Goal: Task Accomplishment & Management: Use online tool/utility

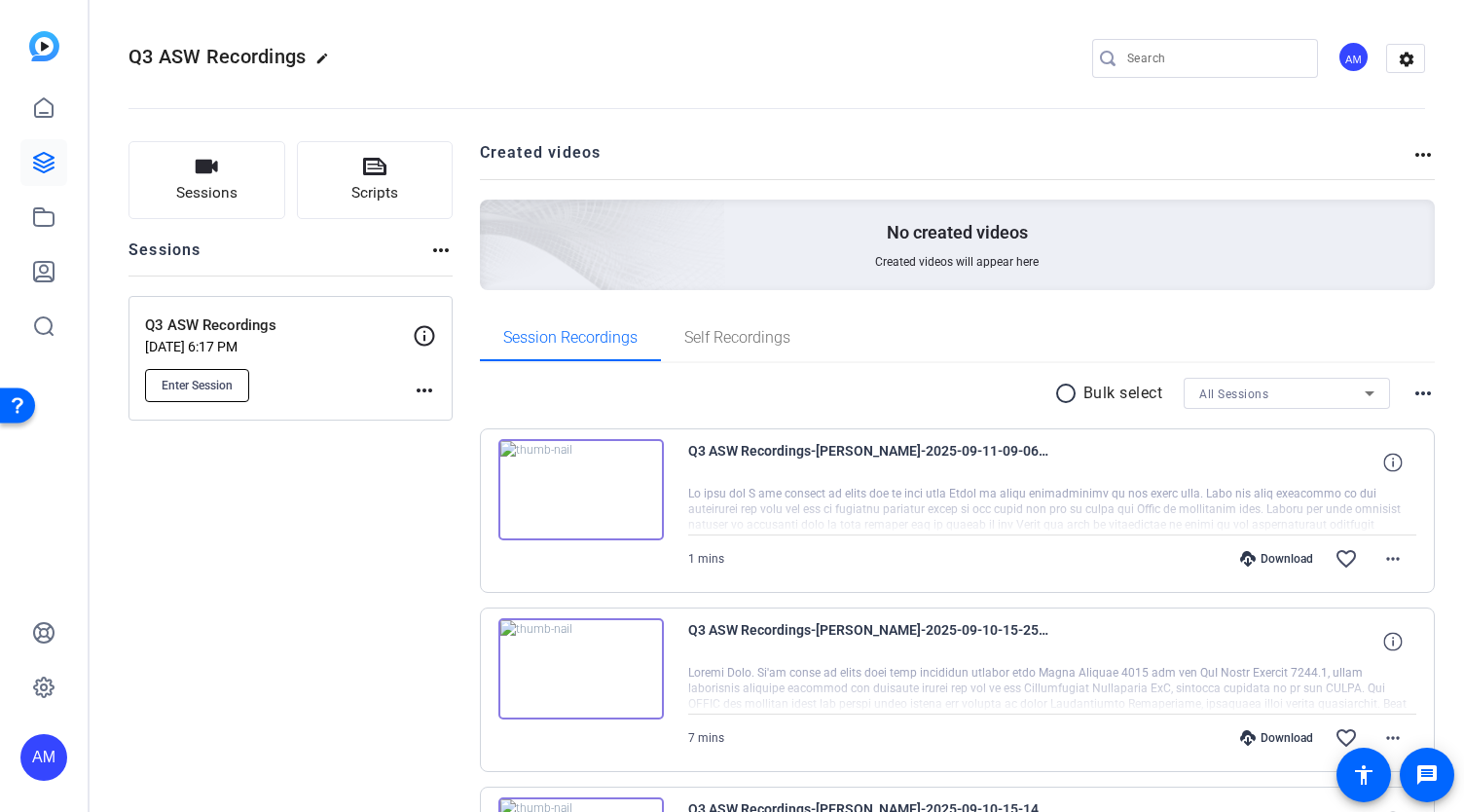
click at [226, 379] on span "Enter Session" at bounding box center [197, 386] width 71 height 16
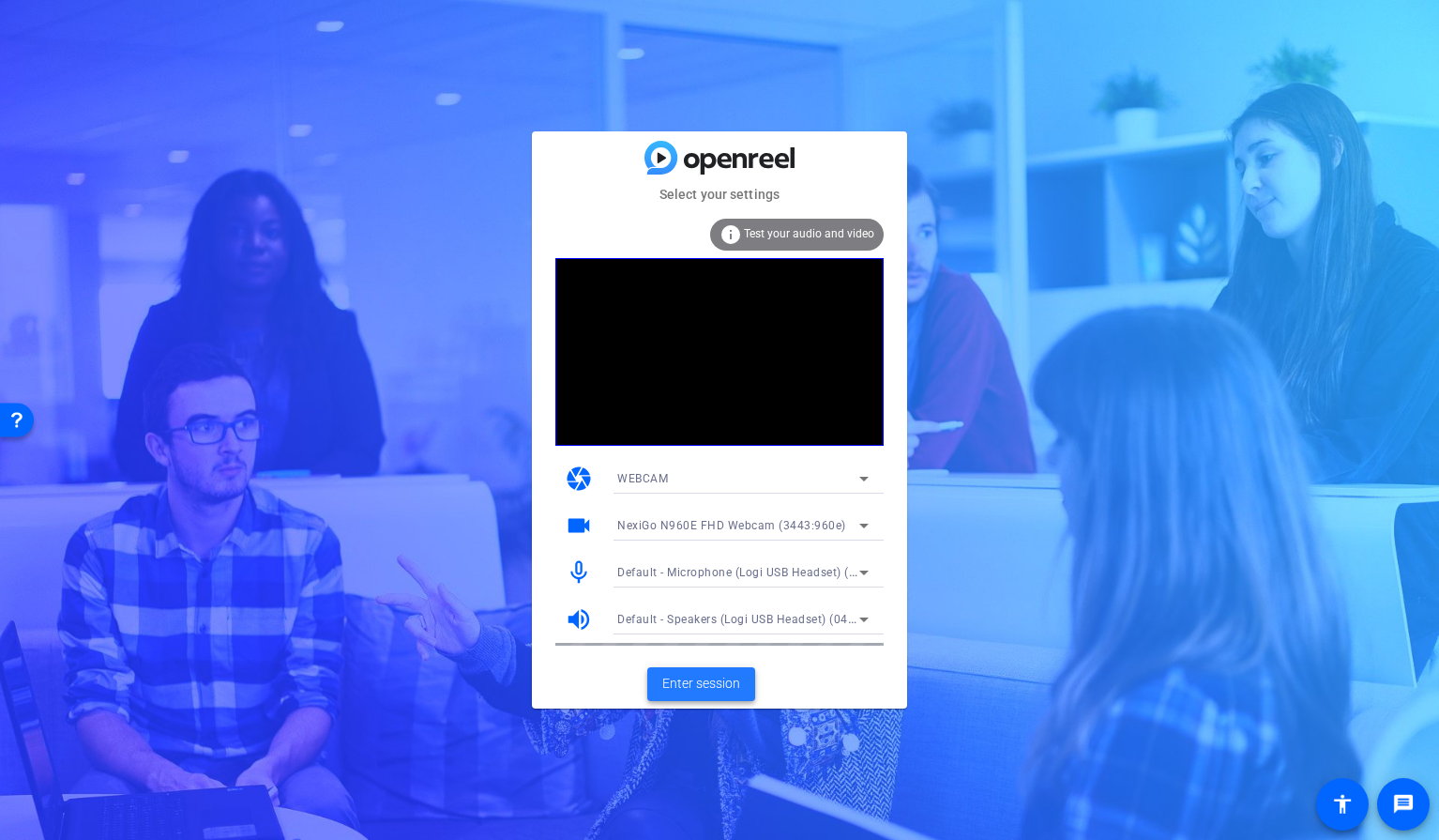
click at [708, 685] on span "Enter session" at bounding box center [701, 683] width 78 height 20
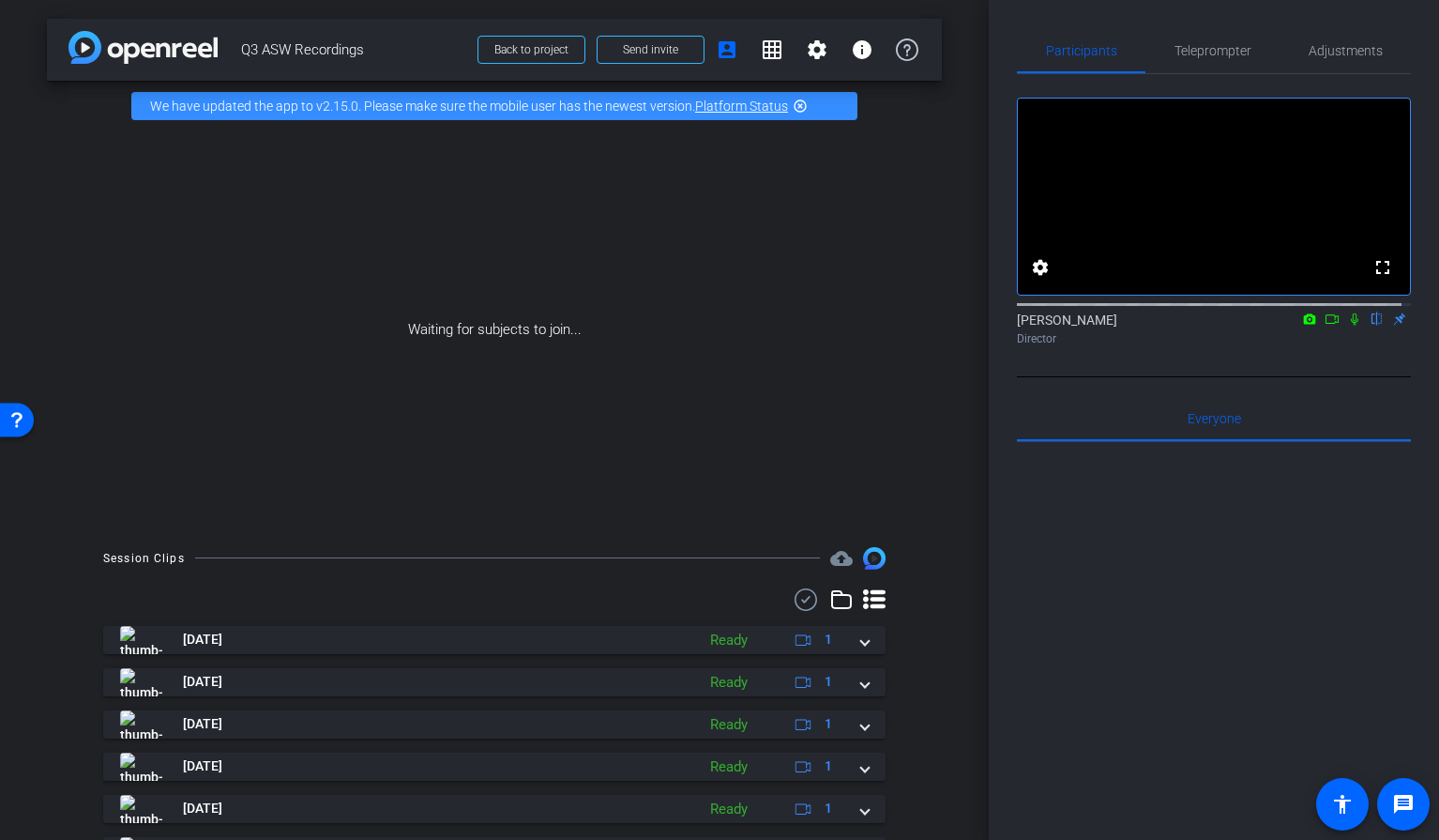
click at [359, 349] on div "Waiting for subjects to join..." at bounding box center [495, 329] width 896 height 397
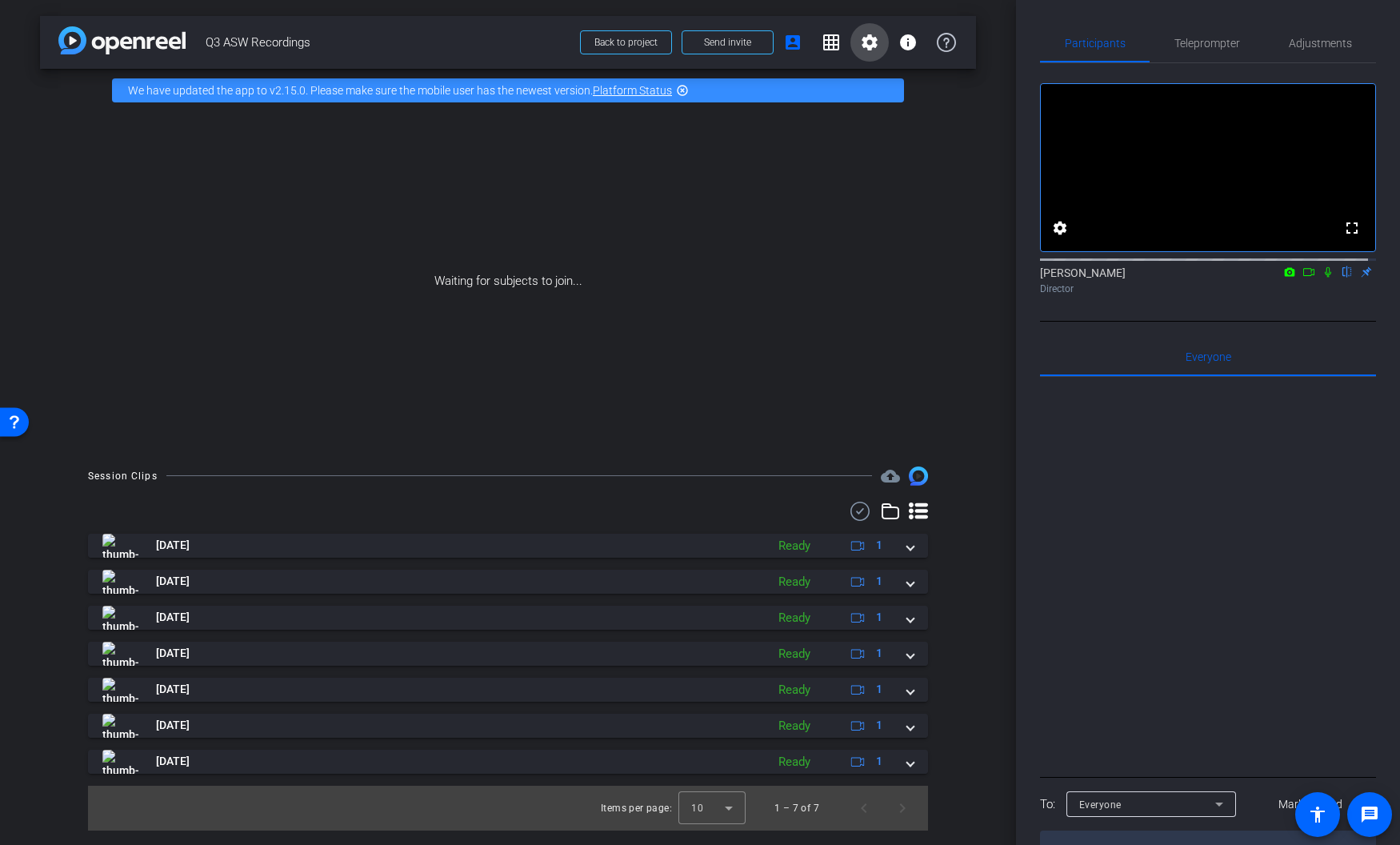
click at [869, 48] on mat-icon "settings" at bounding box center [870, 42] width 19 height 19
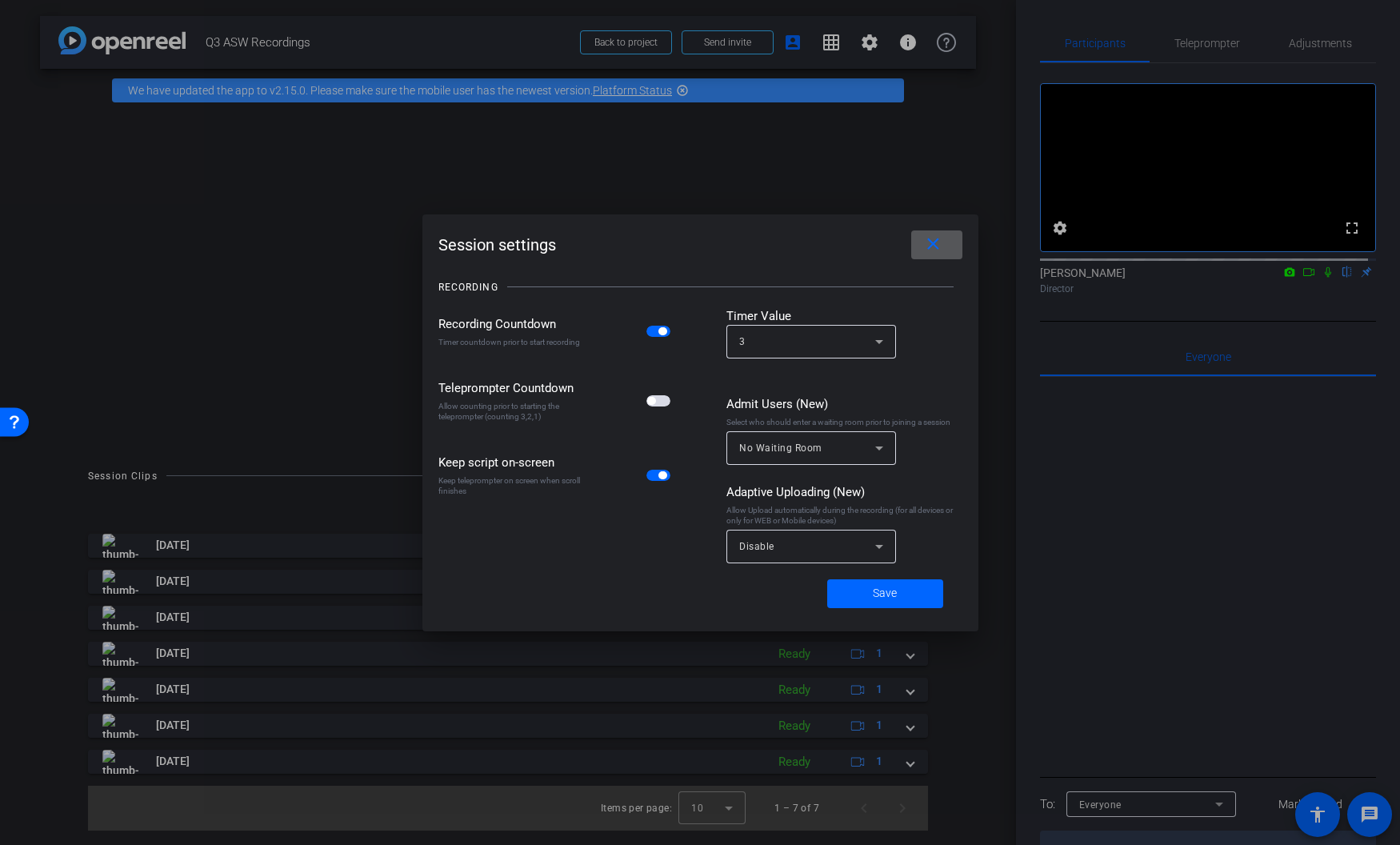
click at [758, 206] on div at bounding box center [700, 422] width 1400 height 845
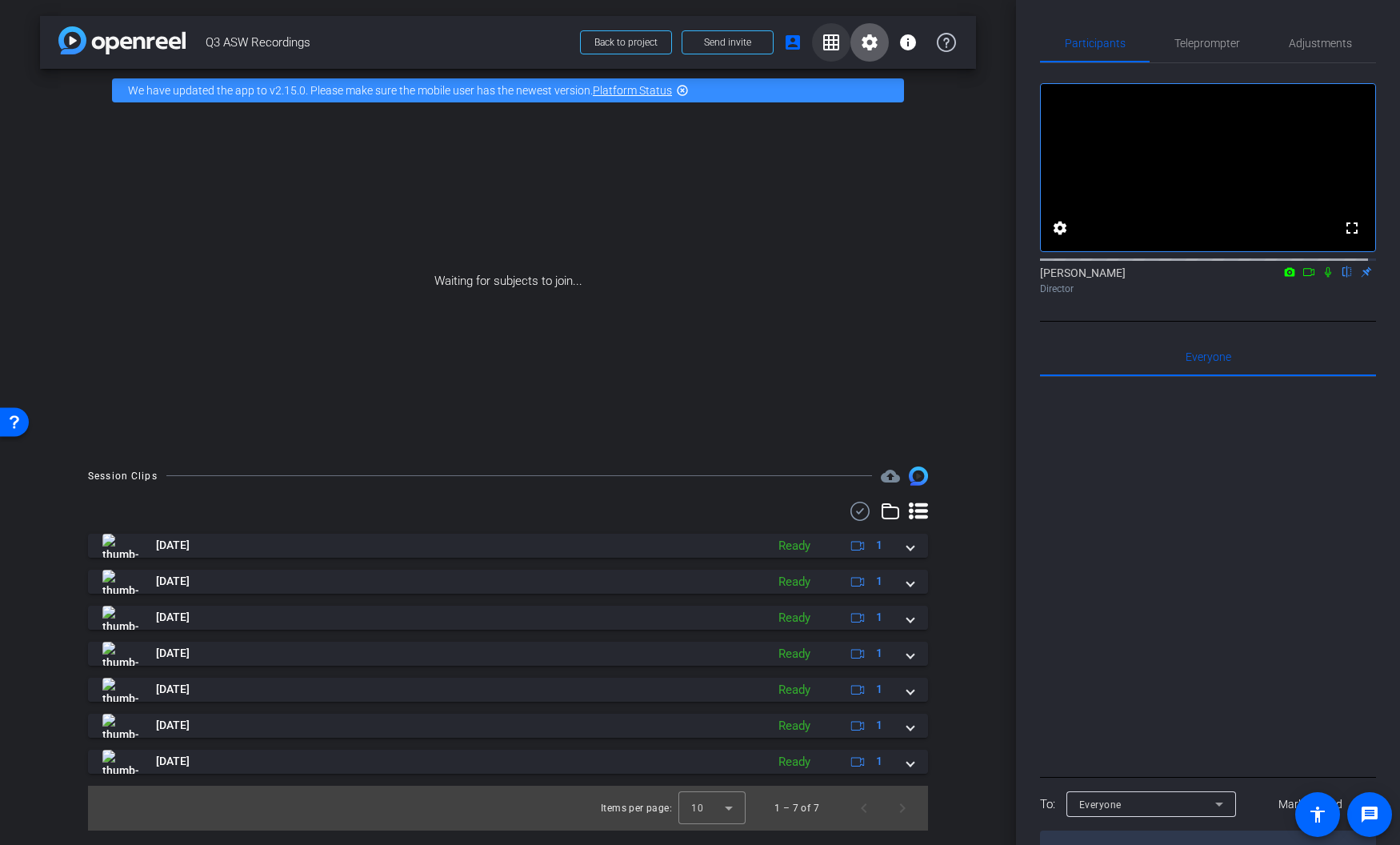
click at [830, 46] on mat-icon "grid_on" at bounding box center [832, 42] width 19 height 19
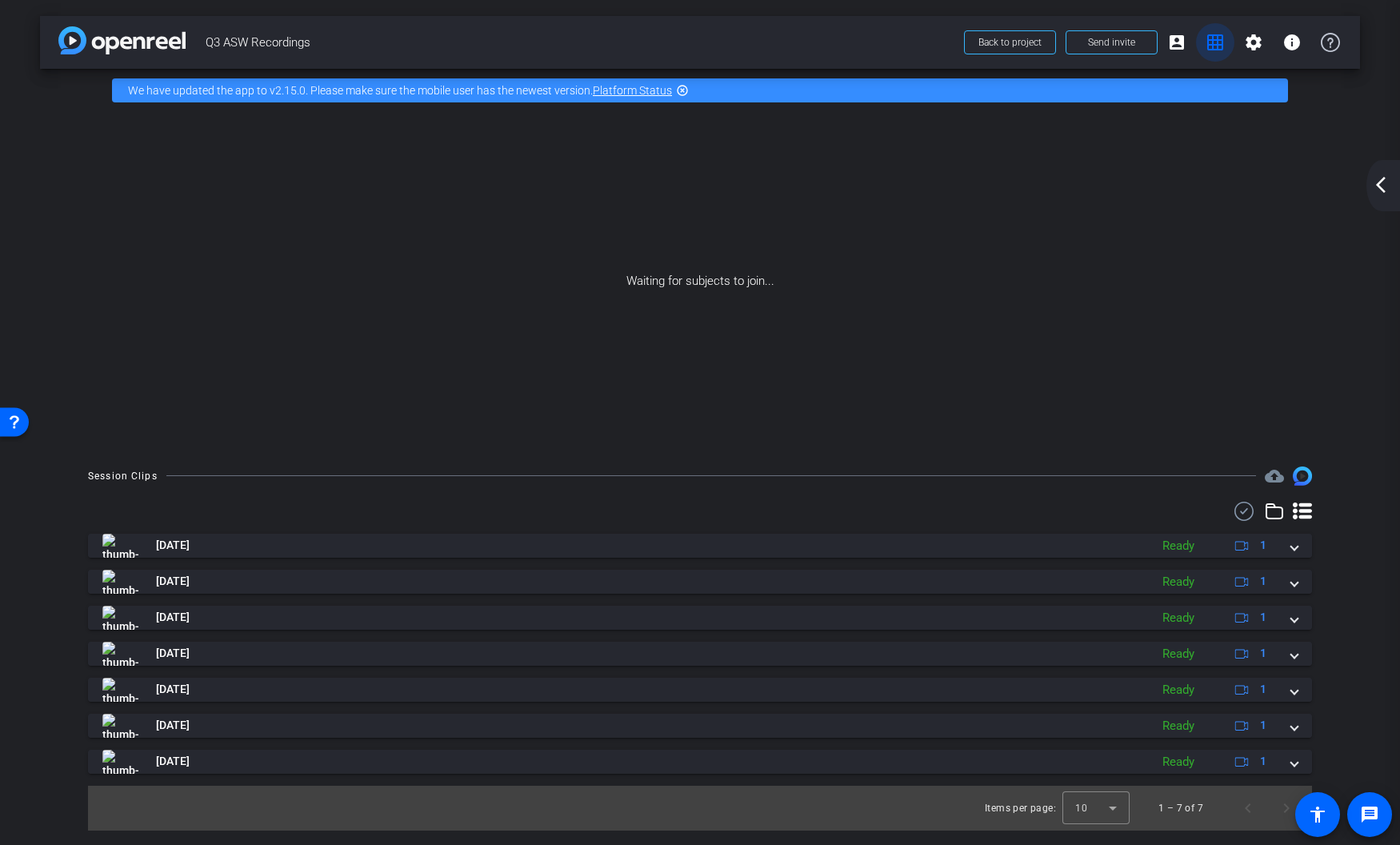
click at [1202, 46] on mat-icon "grid_on" at bounding box center [1215, 42] width 19 height 19
click at [1202, 50] on mat-icon "settings" at bounding box center [1254, 42] width 19 height 19
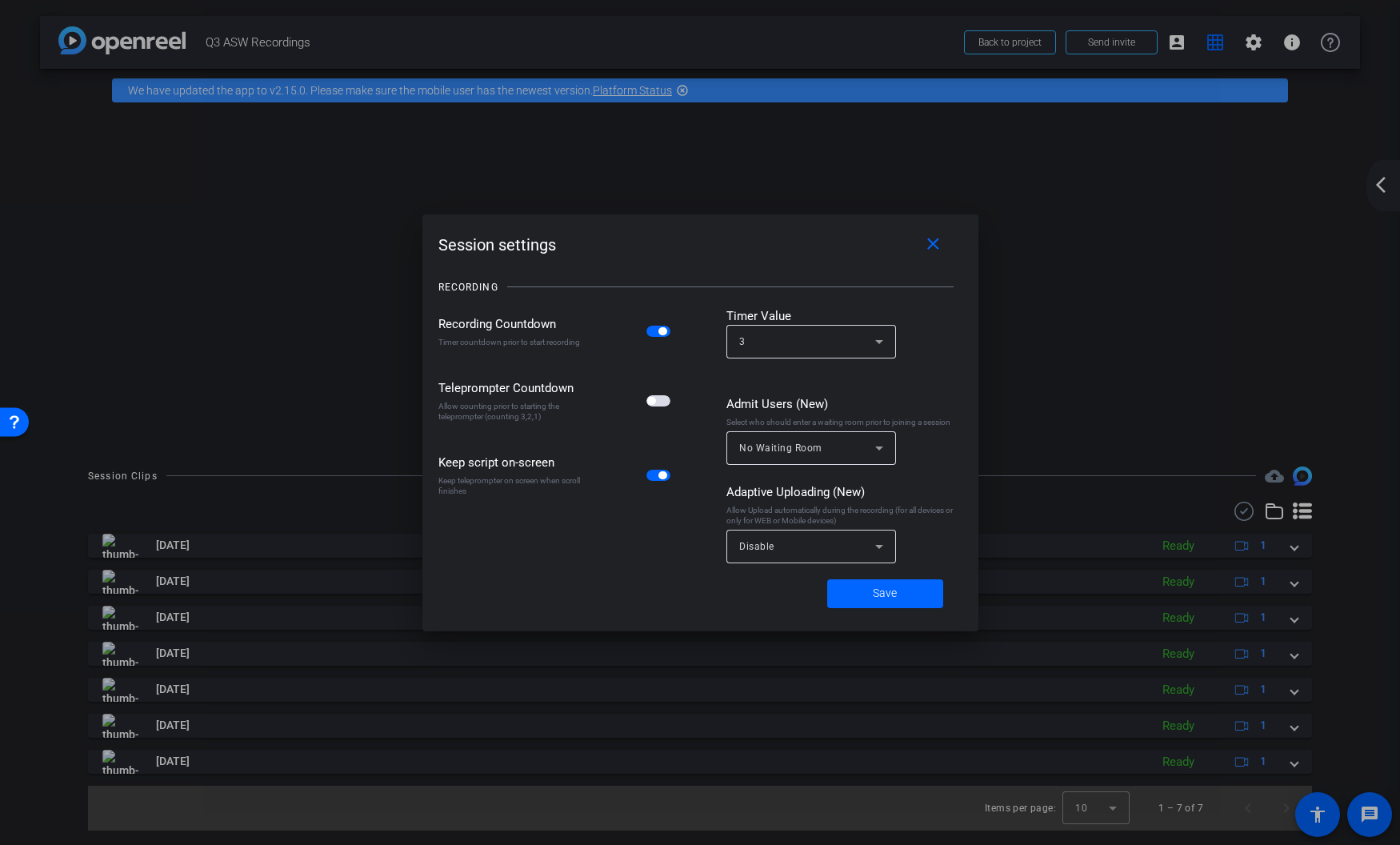
click at [1202, 179] on div at bounding box center [700, 422] width 1400 height 845
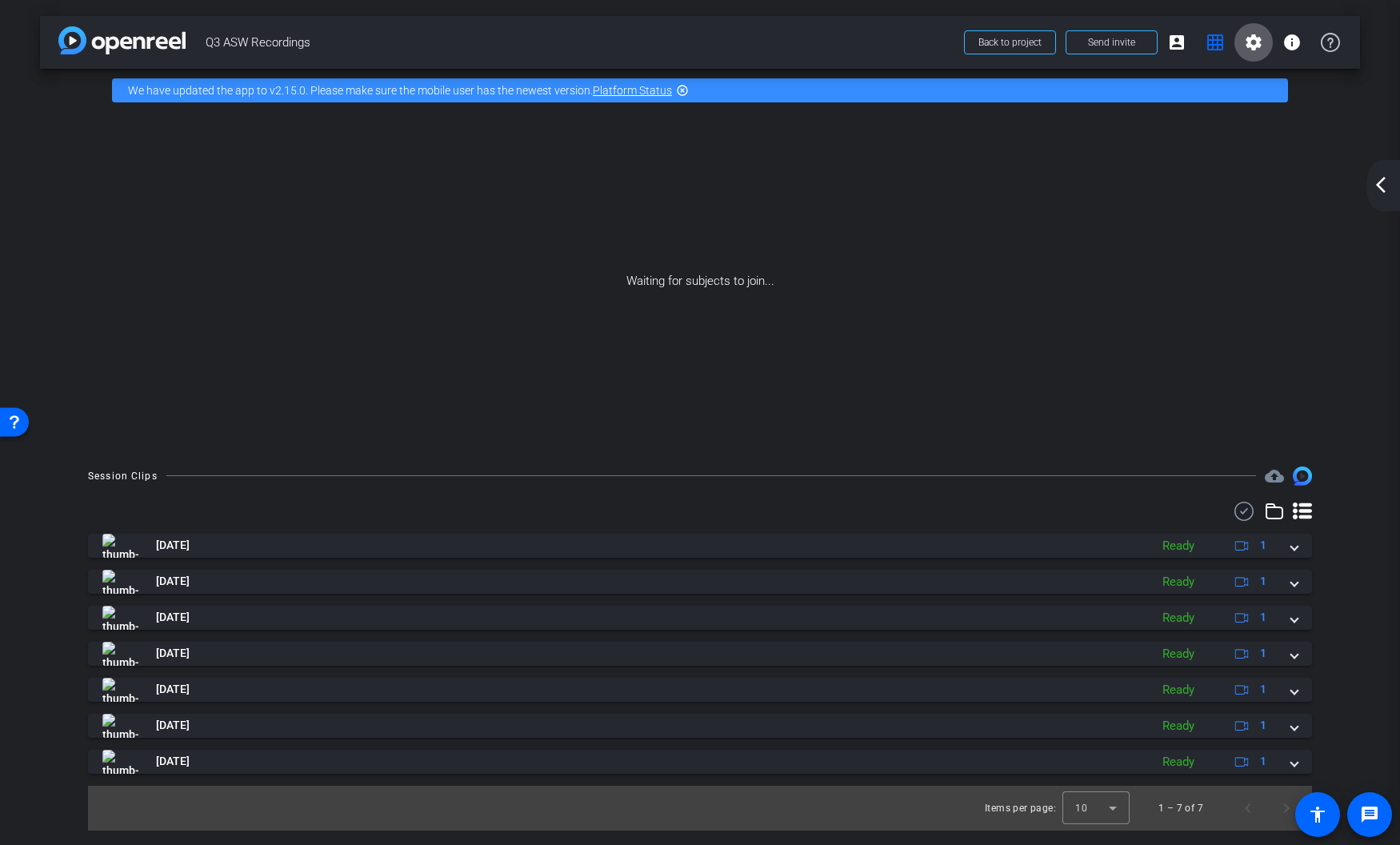
click at [1202, 179] on mat-icon "arrow_back_ios_new" at bounding box center [1381, 185] width 19 height 19
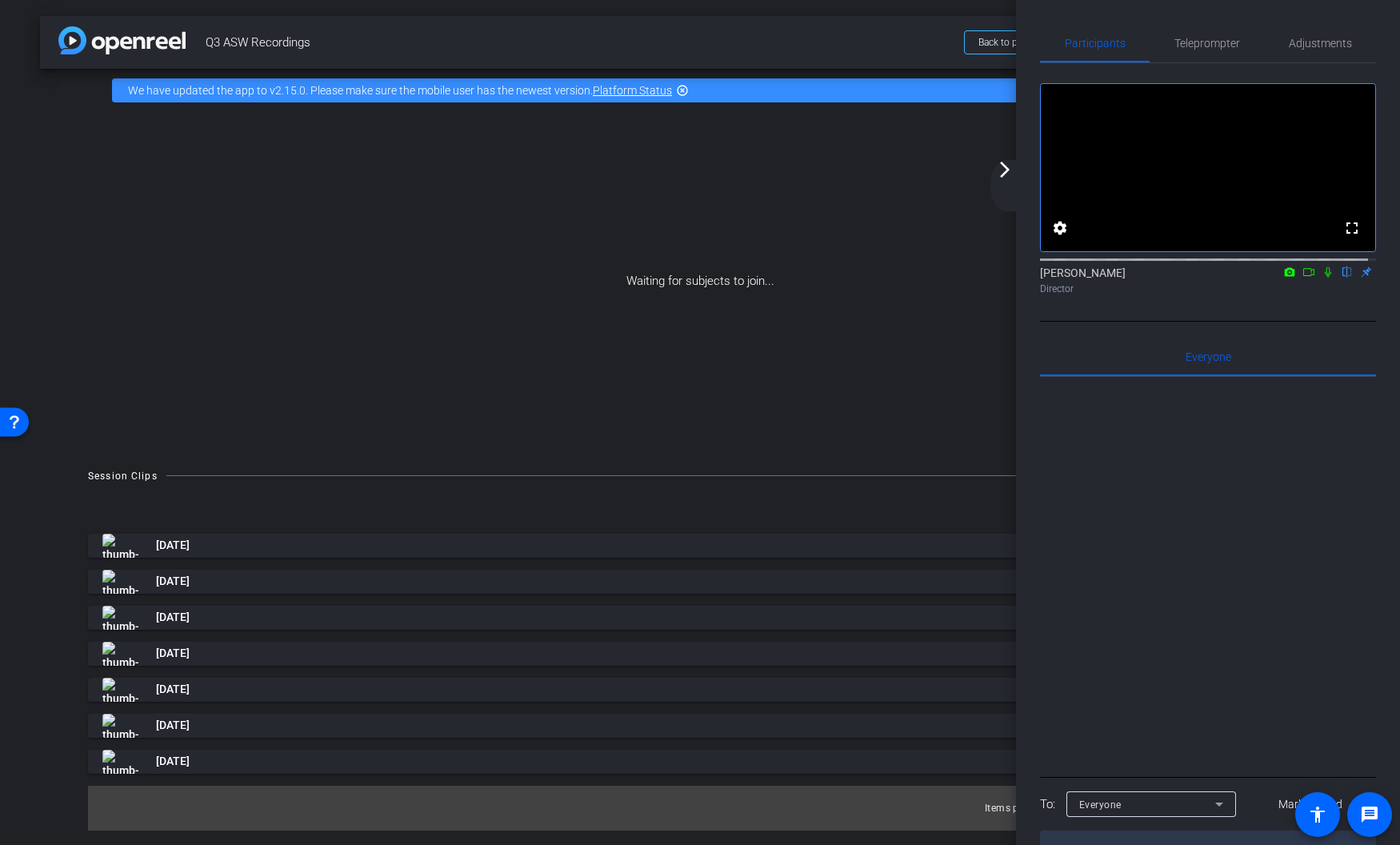
click at [850, 202] on div "Waiting for subjects to join..." at bounding box center [700, 281] width 1320 height 338
click at [1004, 172] on mat-icon "arrow_forward_ios" at bounding box center [1005, 170] width 19 height 19
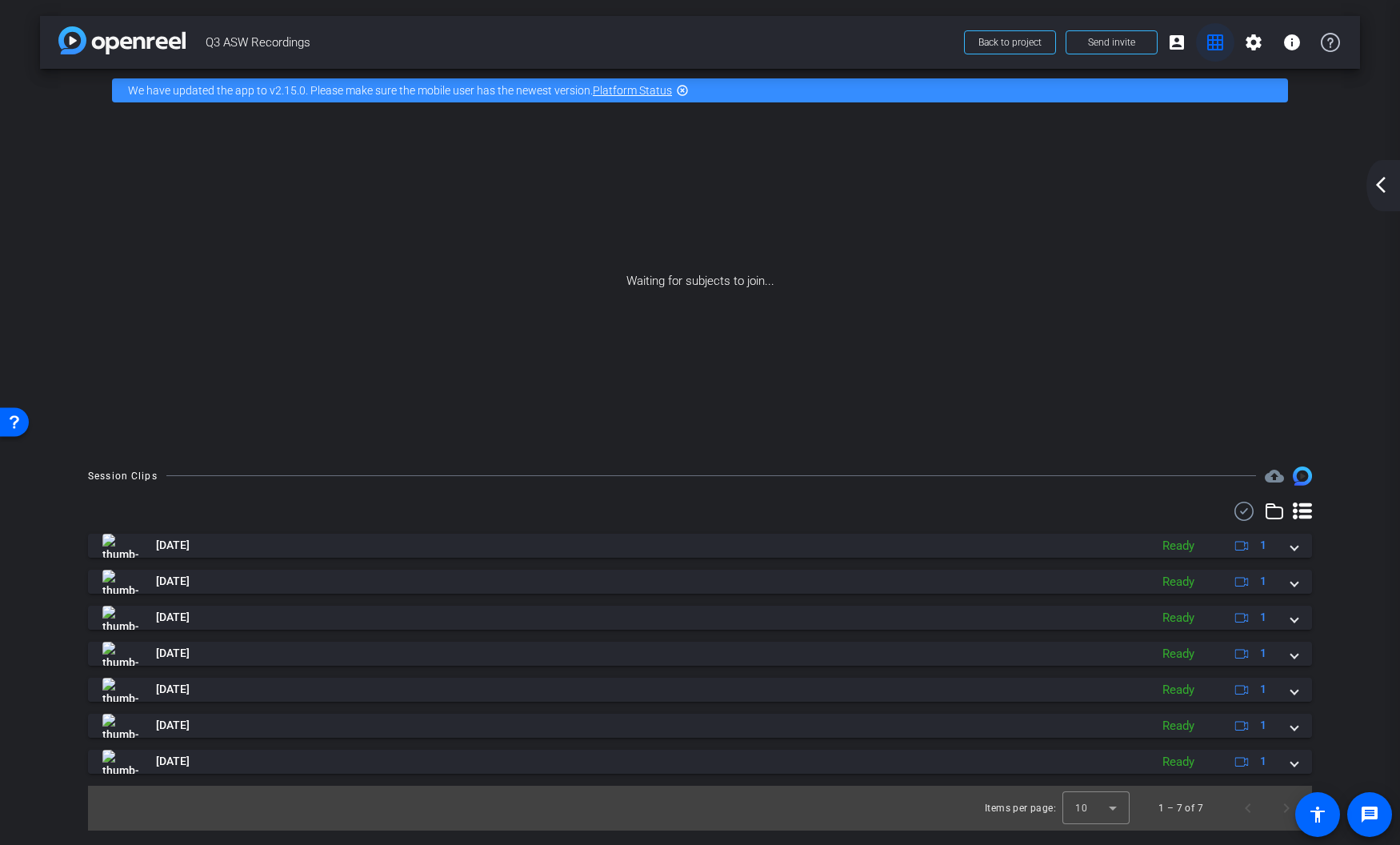
click at [1202, 44] on mat-icon "grid_on" at bounding box center [1215, 42] width 19 height 19
click at [1181, 38] on mat-icon "account_box" at bounding box center [1177, 42] width 19 height 19
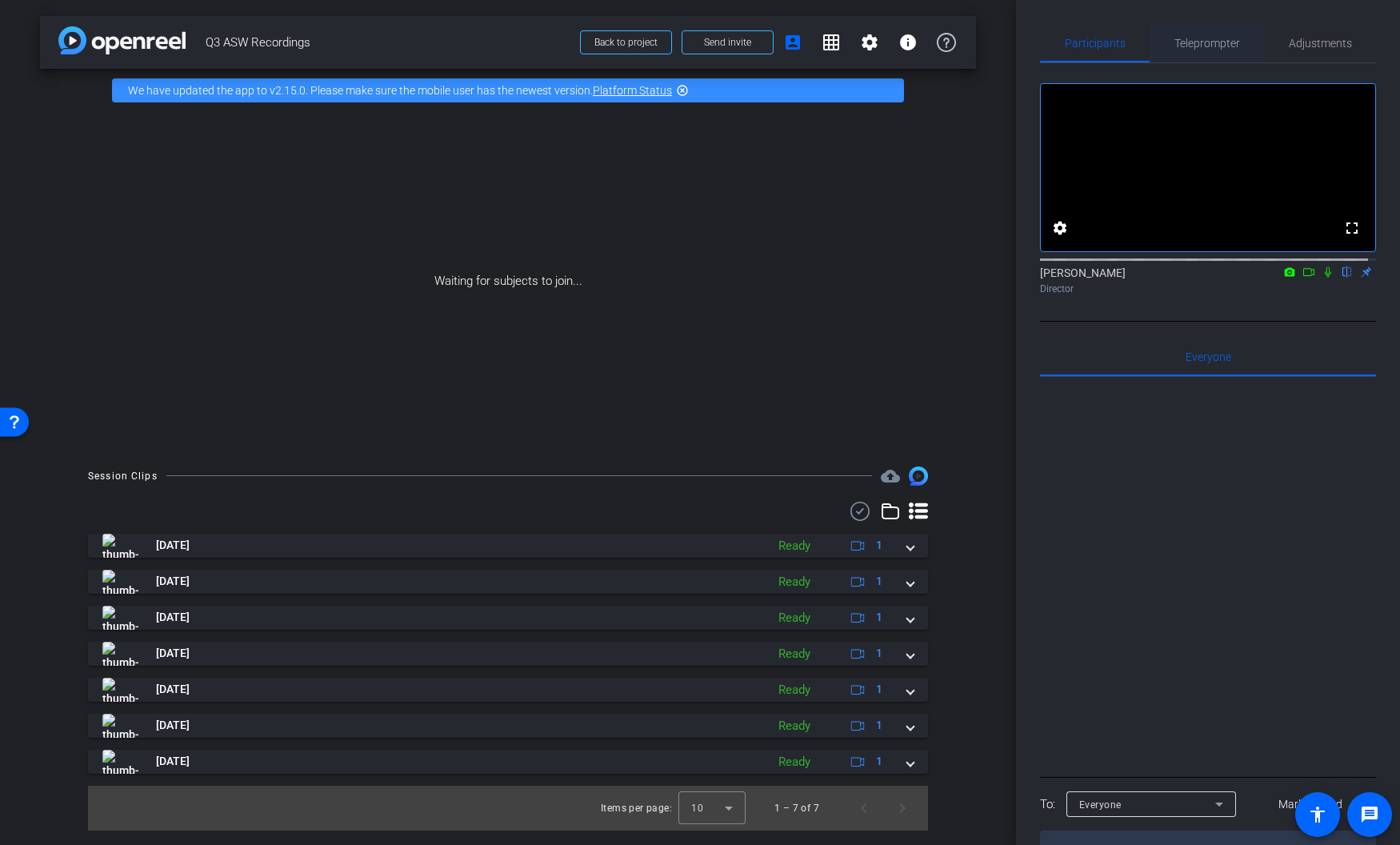
click at [1202, 40] on span "Teleprompter" at bounding box center [1207, 43] width 66 height 11
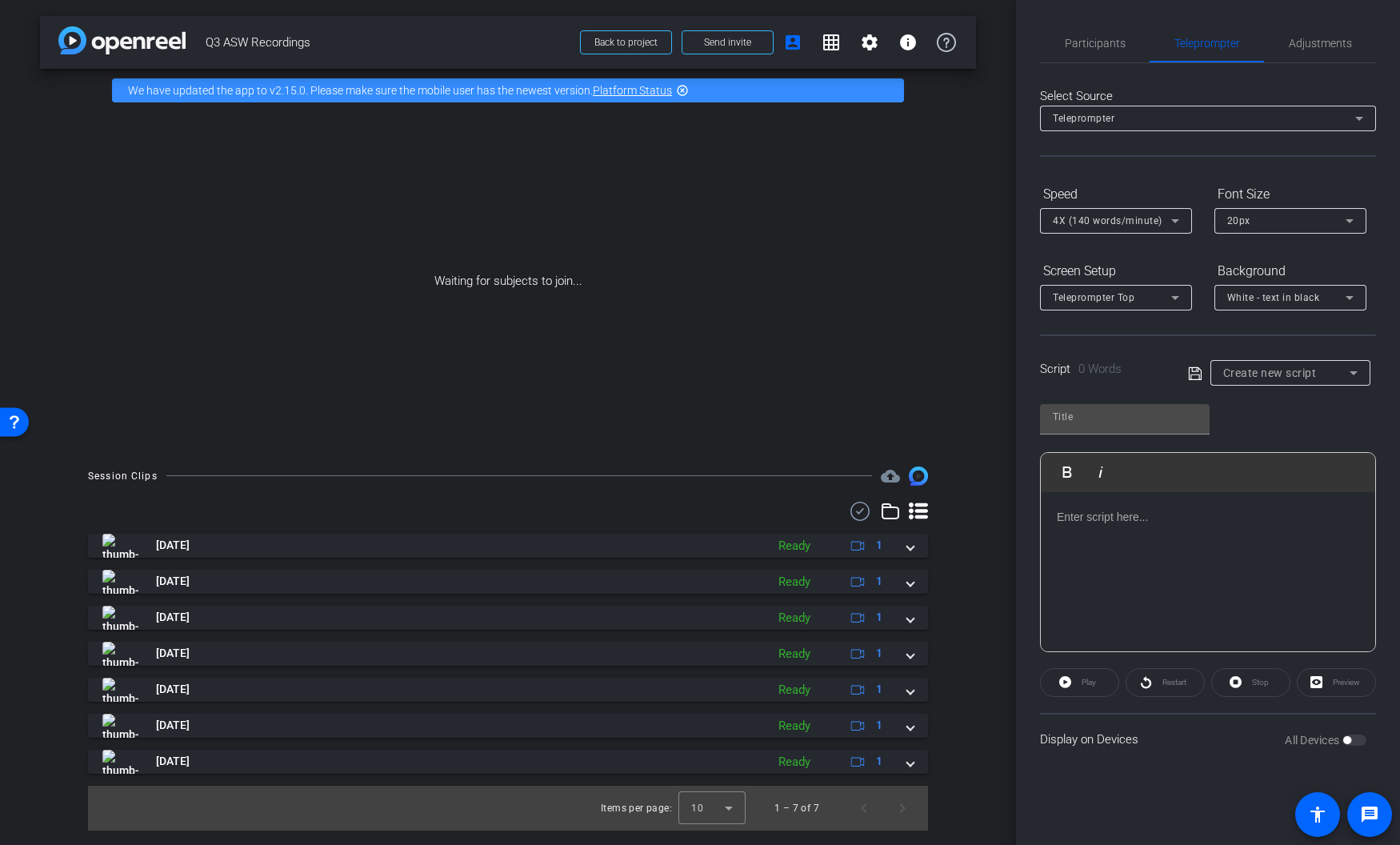
click at [1202, 382] on div "Create new script" at bounding box center [1286, 373] width 126 height 19
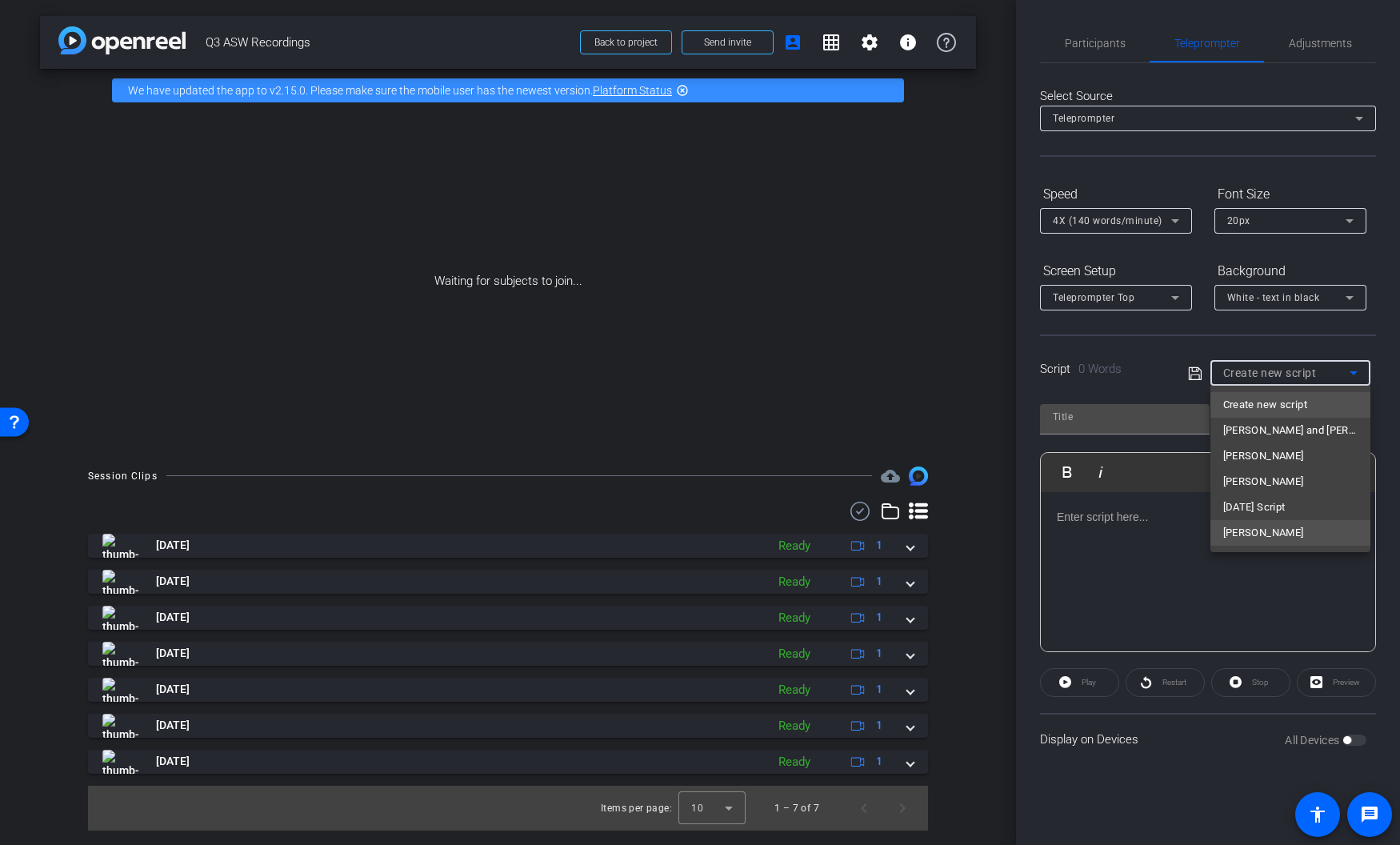
click at [1202, 530] on span "Andy Yin" at bounding box center [1263, 533] width 81 height 19
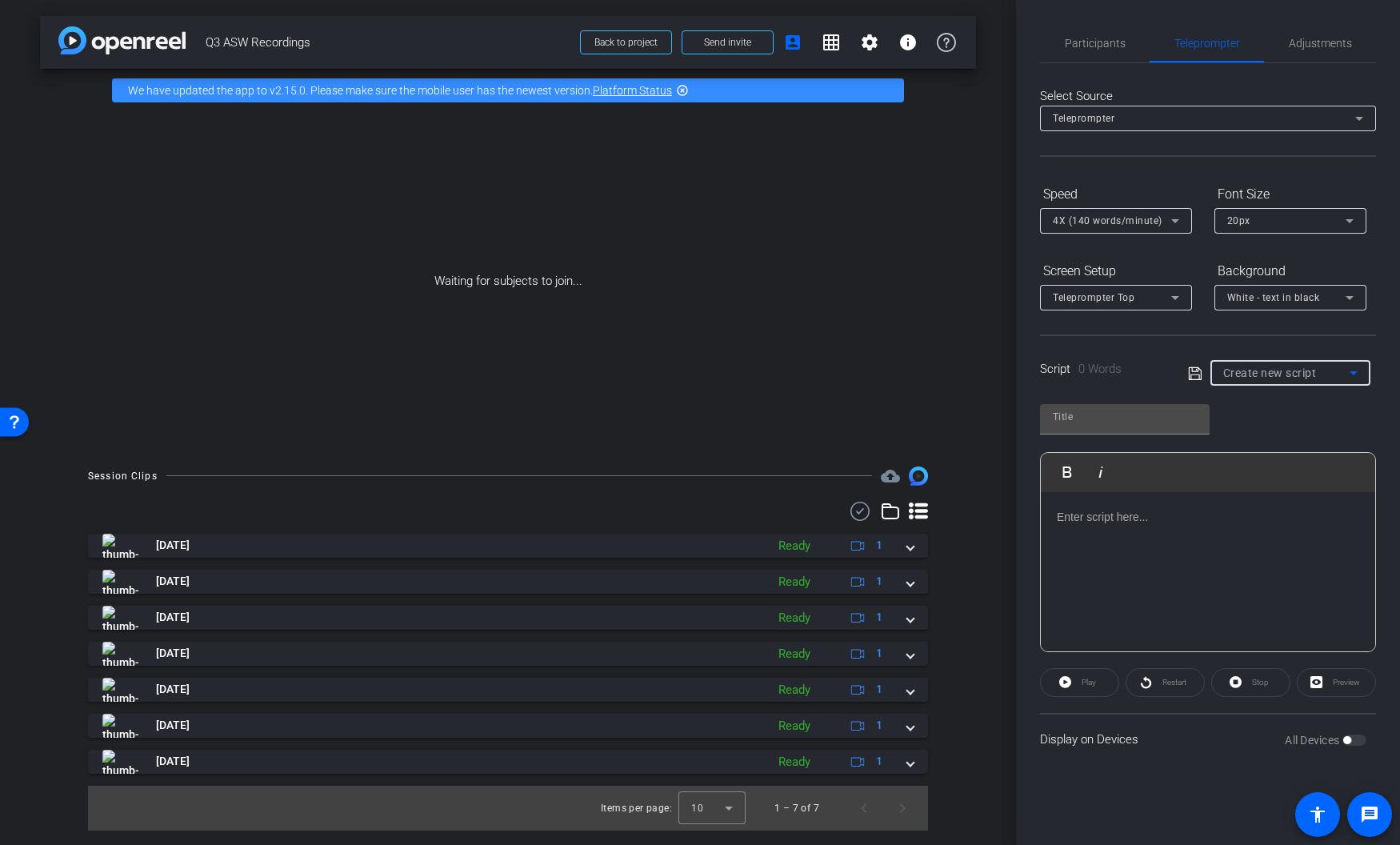
type input "Andy Yin"
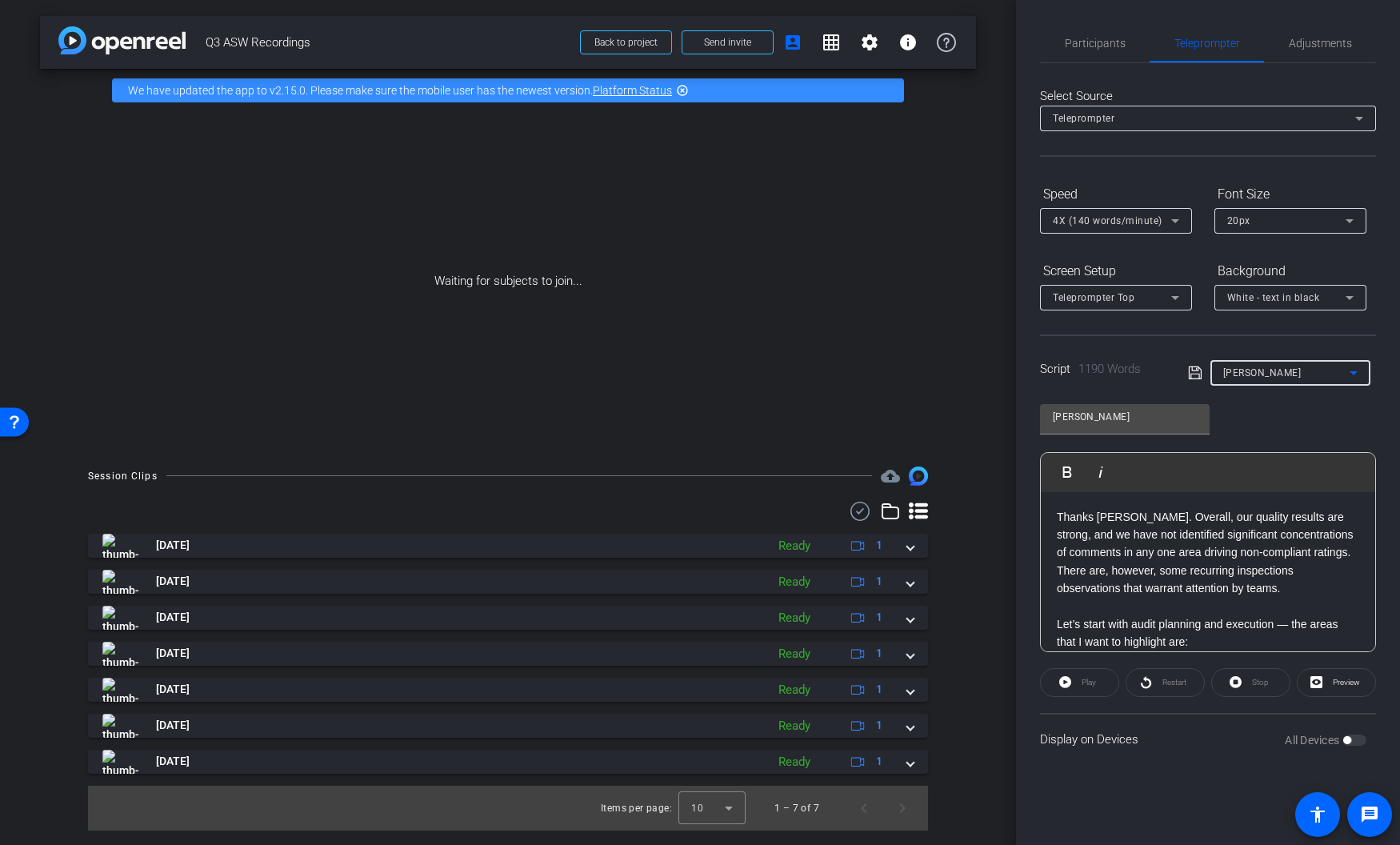
click at [1202, 667] on div "All Devices" at bounding box center [1326, 740] width 82 height 16
click at [1202, 306] on div "White - text in black" at bounding box center [1286, 297] width 118 height 20
click at [1202, 354] on div "Black - text in white" at bounding box center [1274, 360] width 94 height 19
click at [1113, 32] on span "Participants" at bounding box center [1095, 43] width 61 height 38
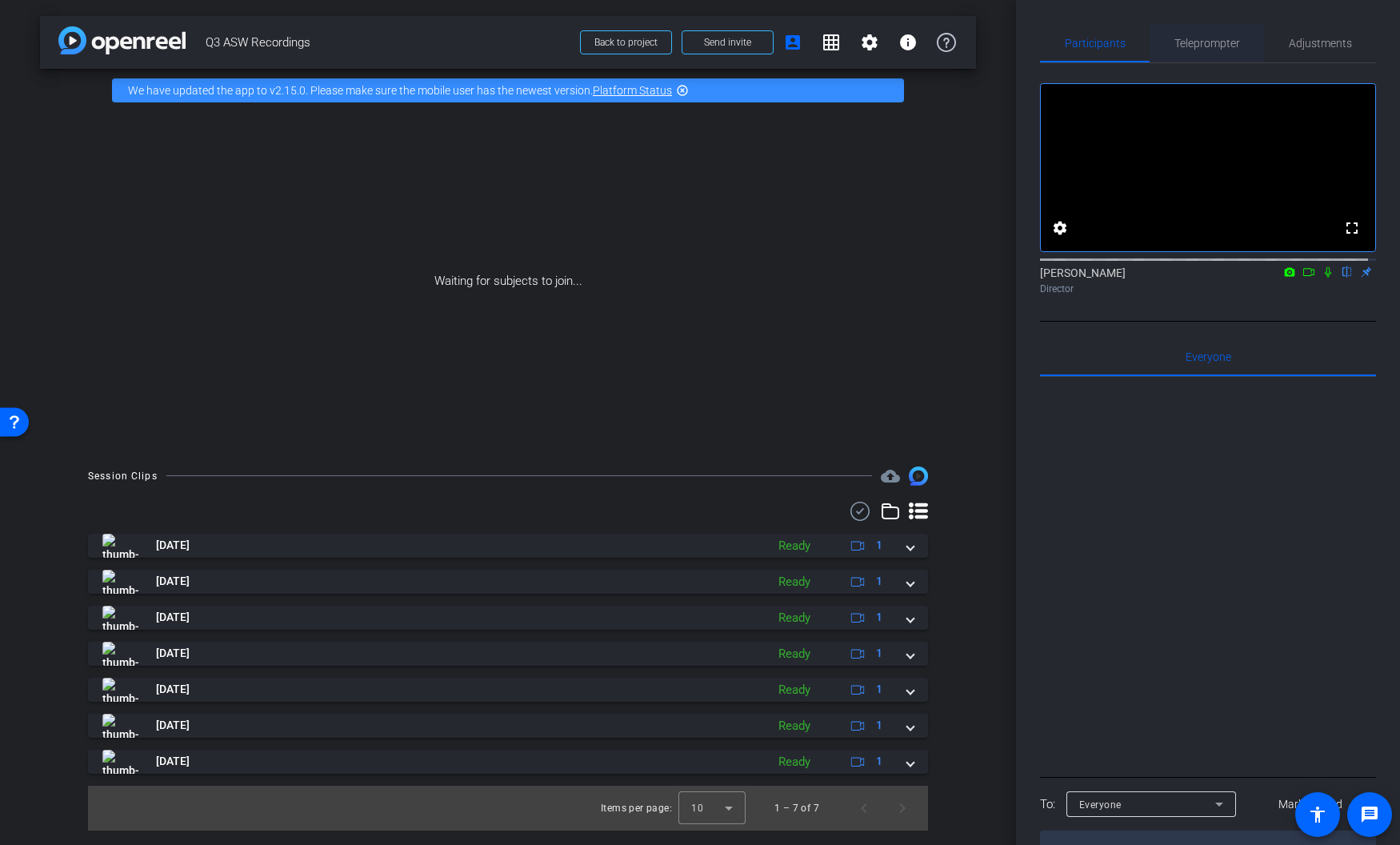
click at [1194, 50] on span "Teleprompter" at bounding box center [1207, 43] width 66 height 38
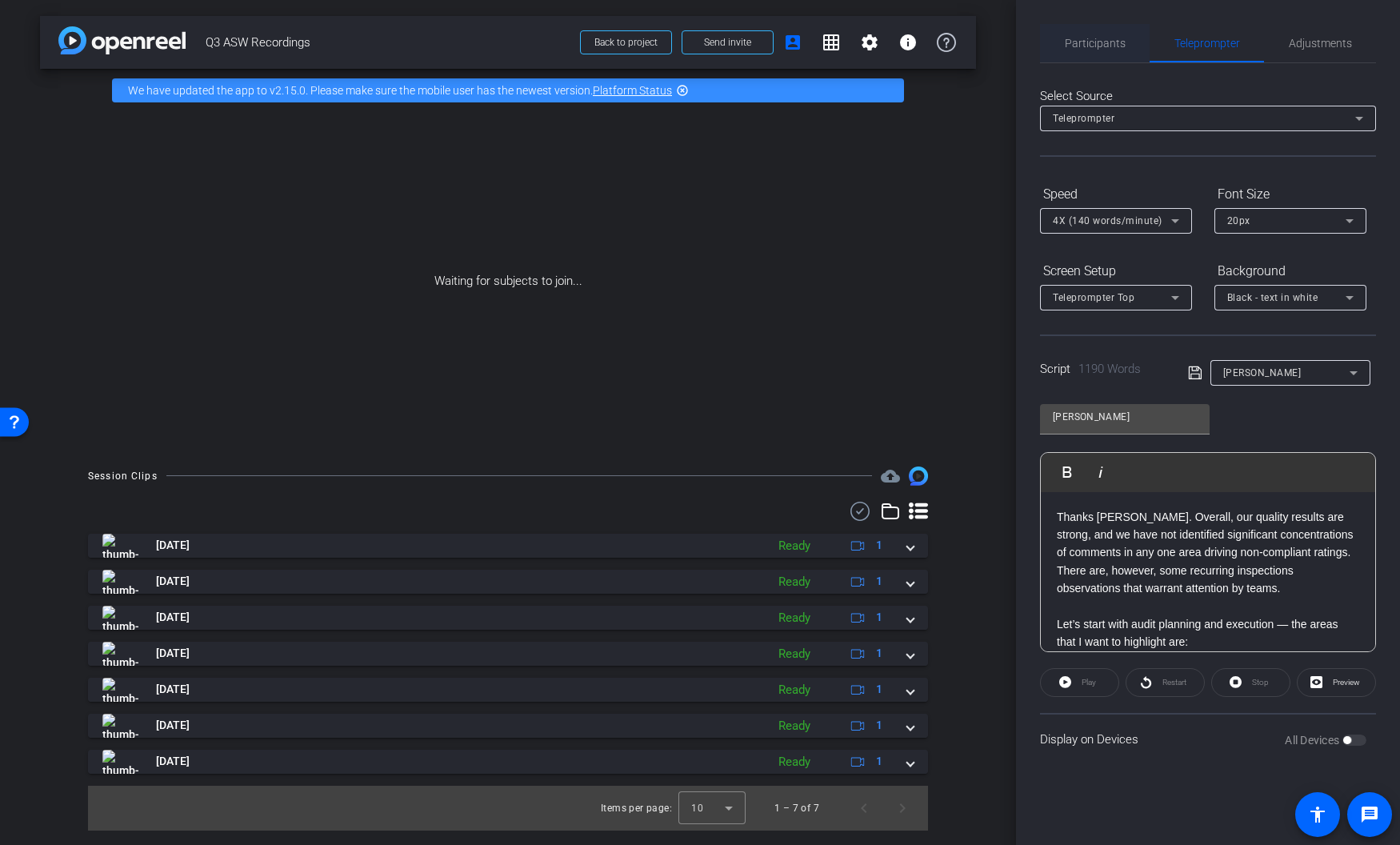
click at [1085, 40] on span "Participants" at bounding box center [1095, 43] width 61 height 11
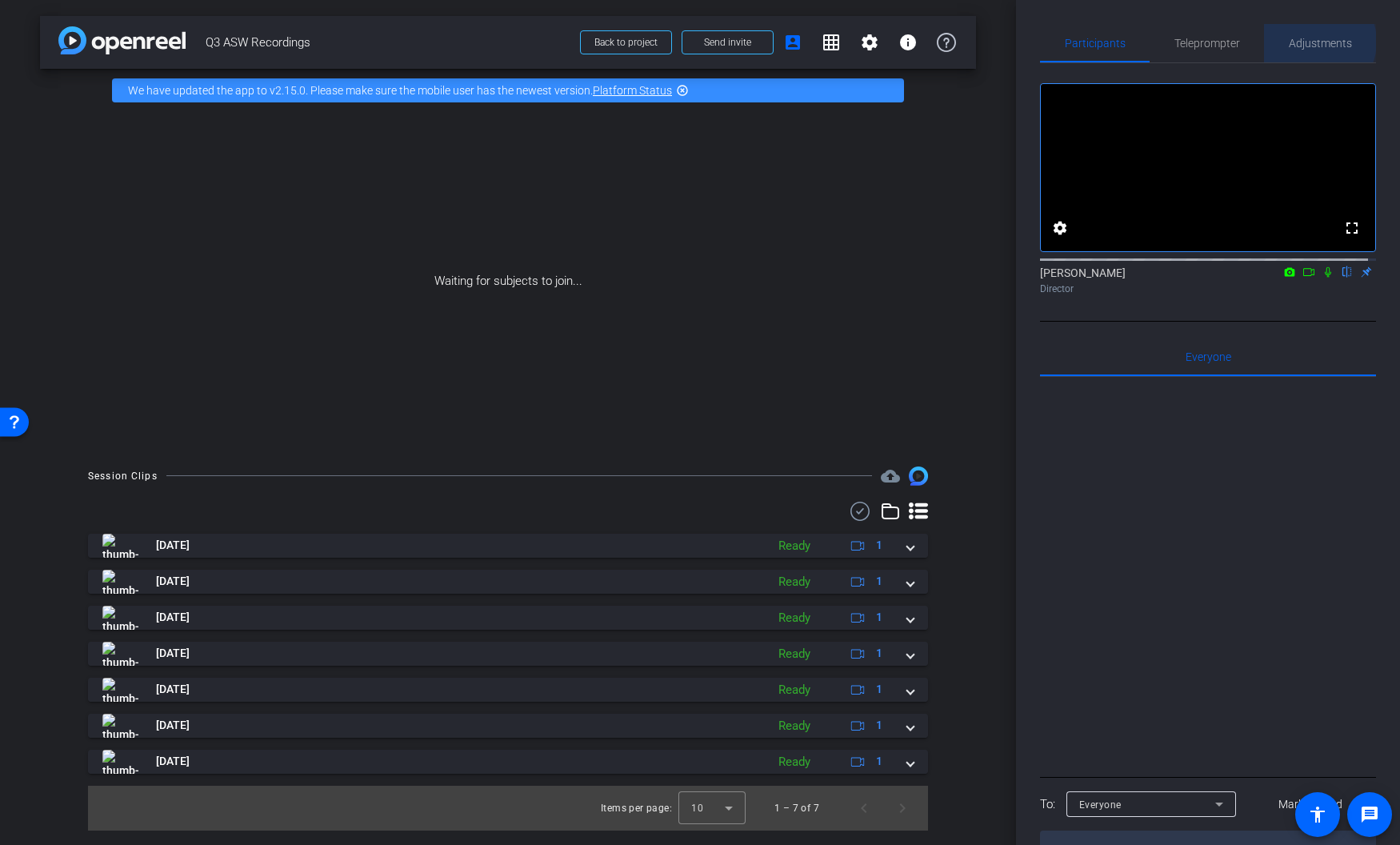
click at [1202, 42] on span "Adjustments" at bounding box center [1320, 43] width 63 height 11
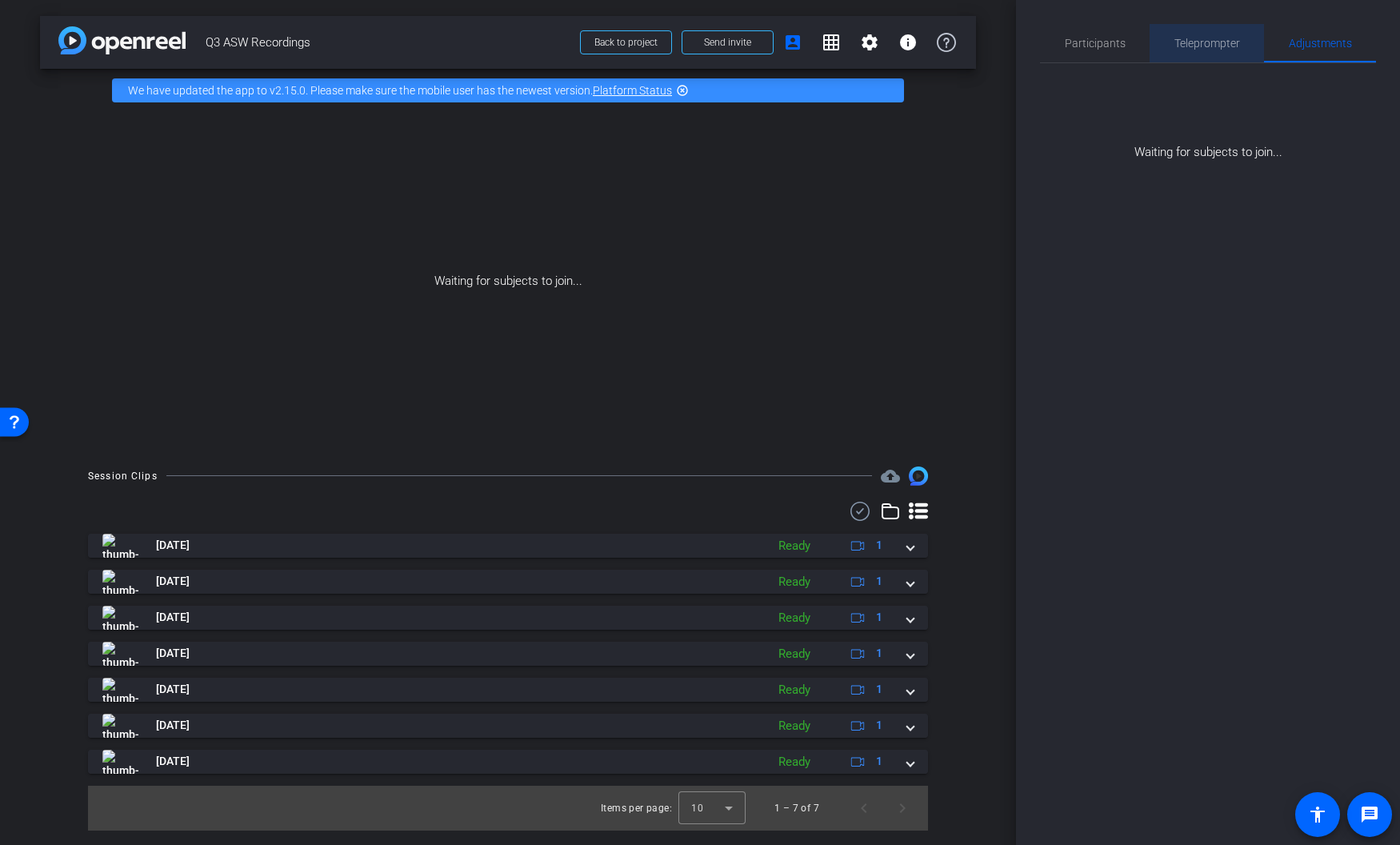
click at [1200, 44] on span "Teleprompter" at bounding box center [1207, 43] width 66 height 11
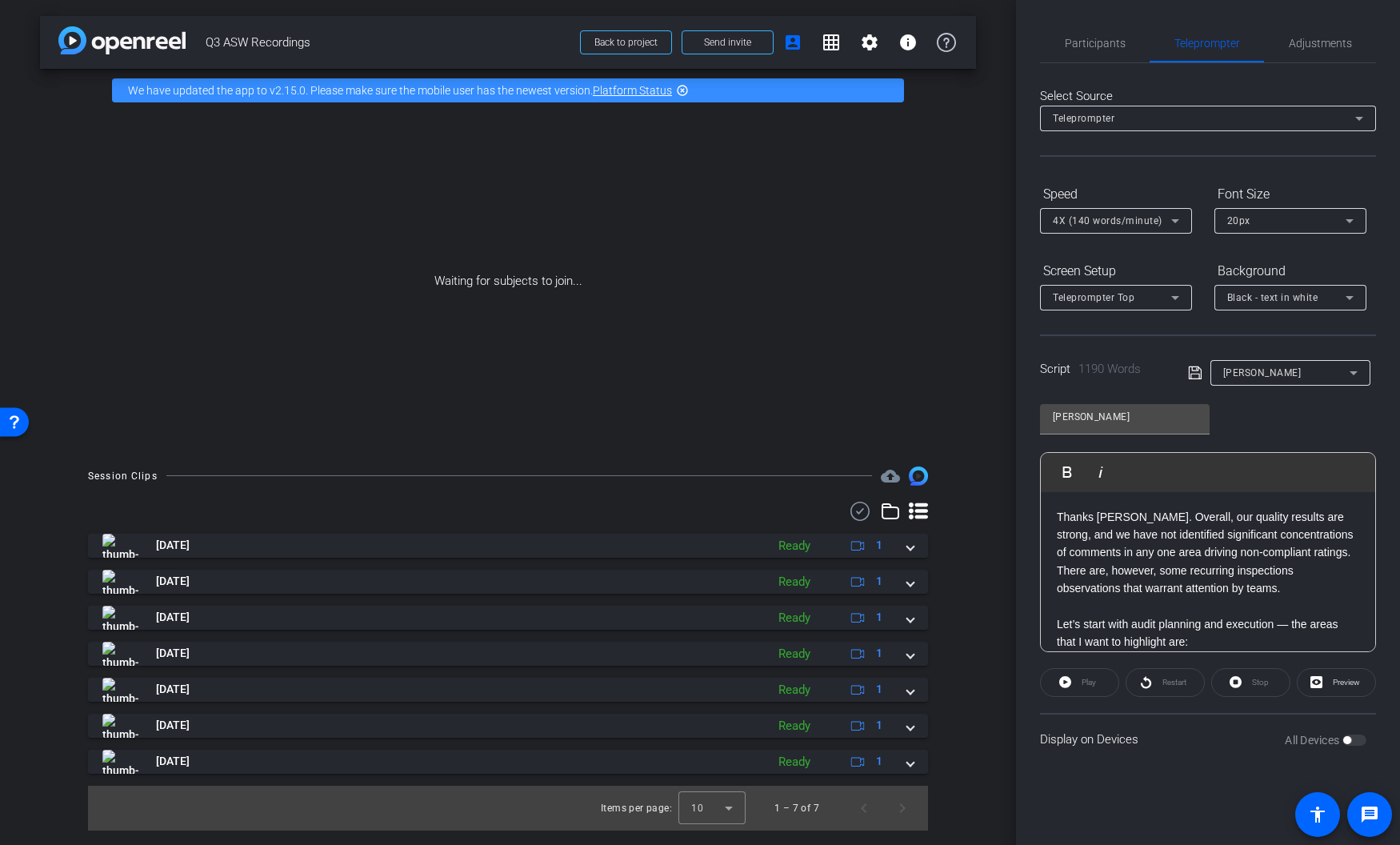
click at [1131, 118] on div "Teleprompter" at bounding box center [1205, 118] width 303 height 20
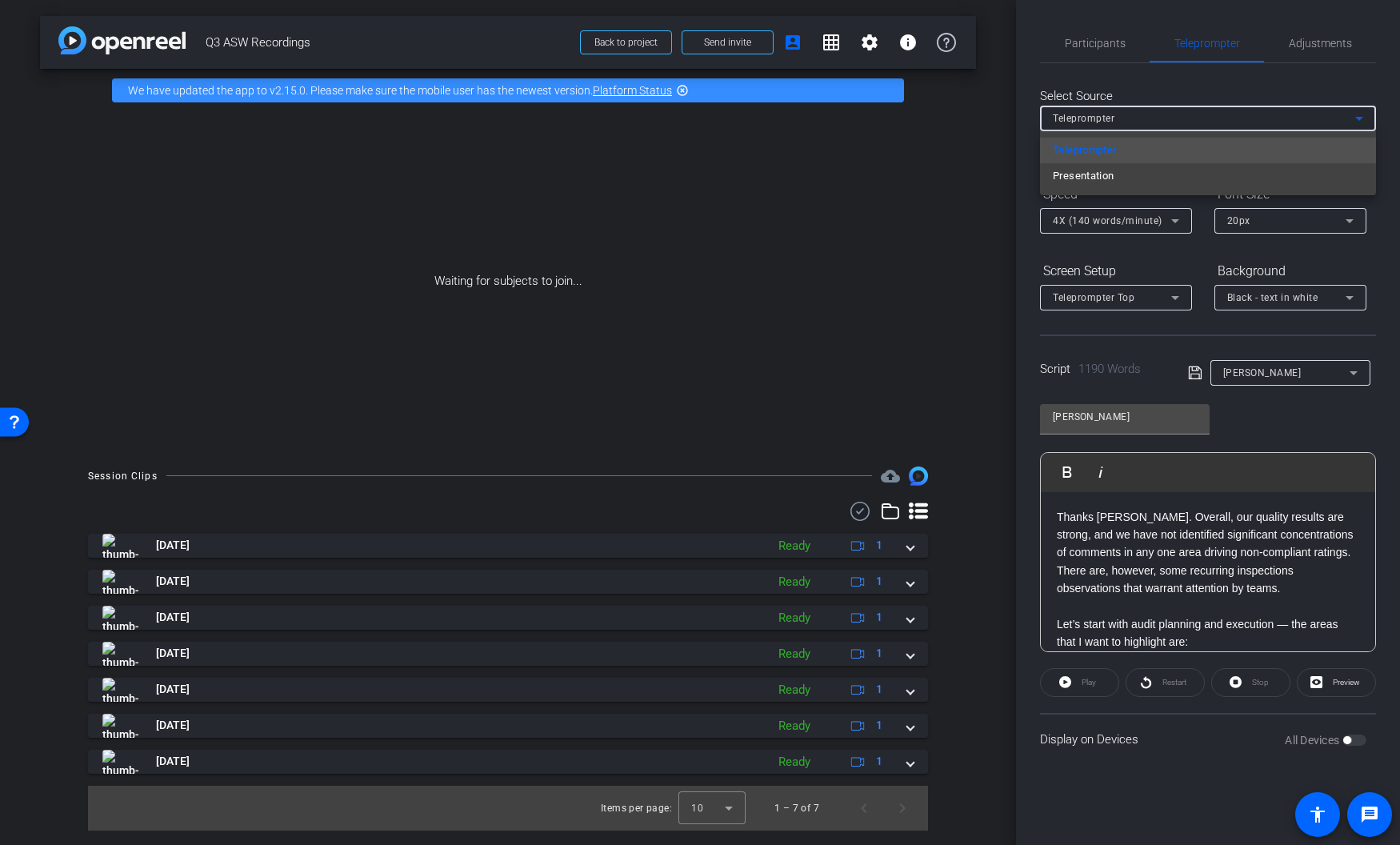
click at [1161, 93] on div at bounding box center [700, 422] width 1400 height 845
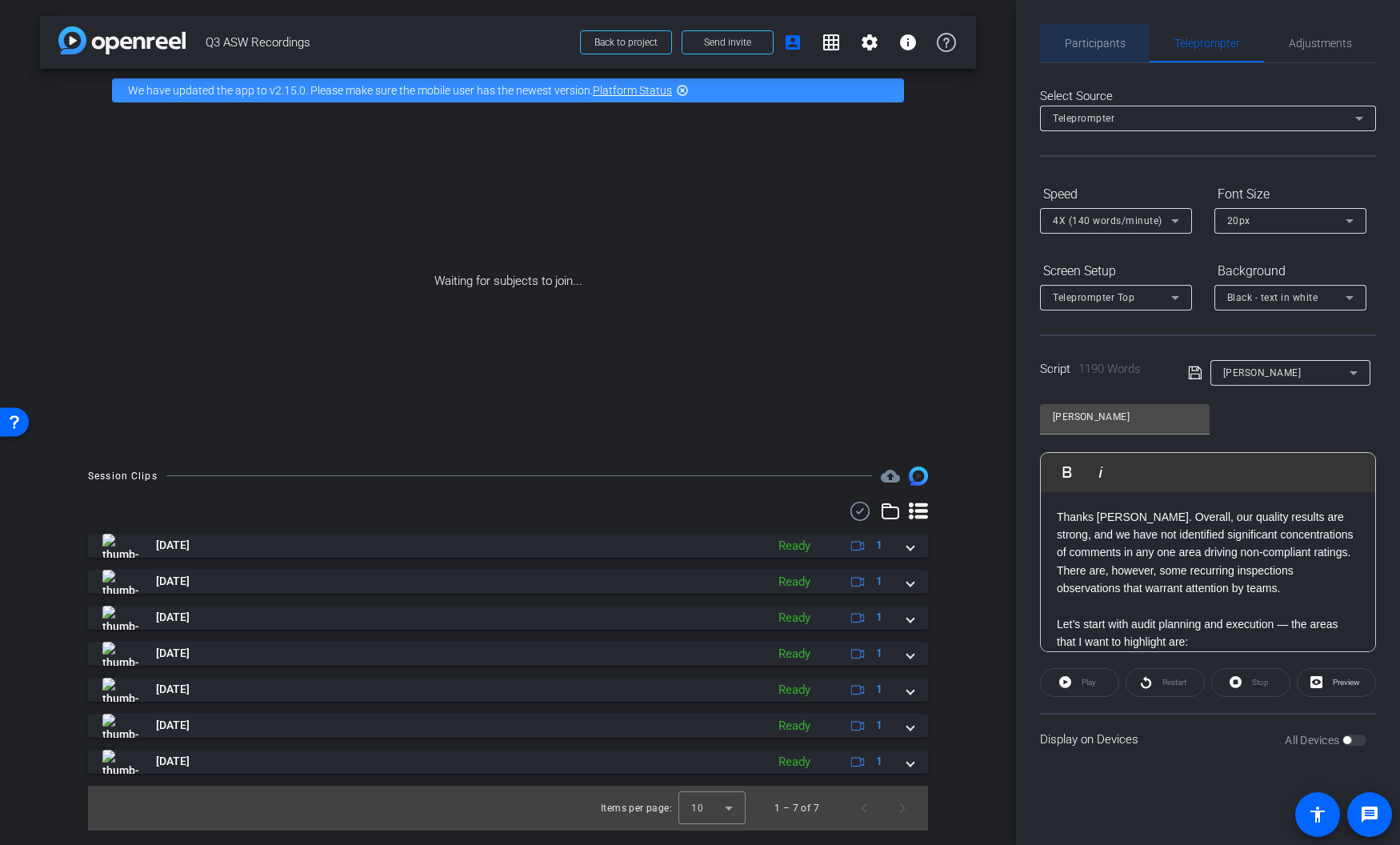
click at [1097, 45] on span "Participants" at bounding box center [1095, 43] width 61 height 11
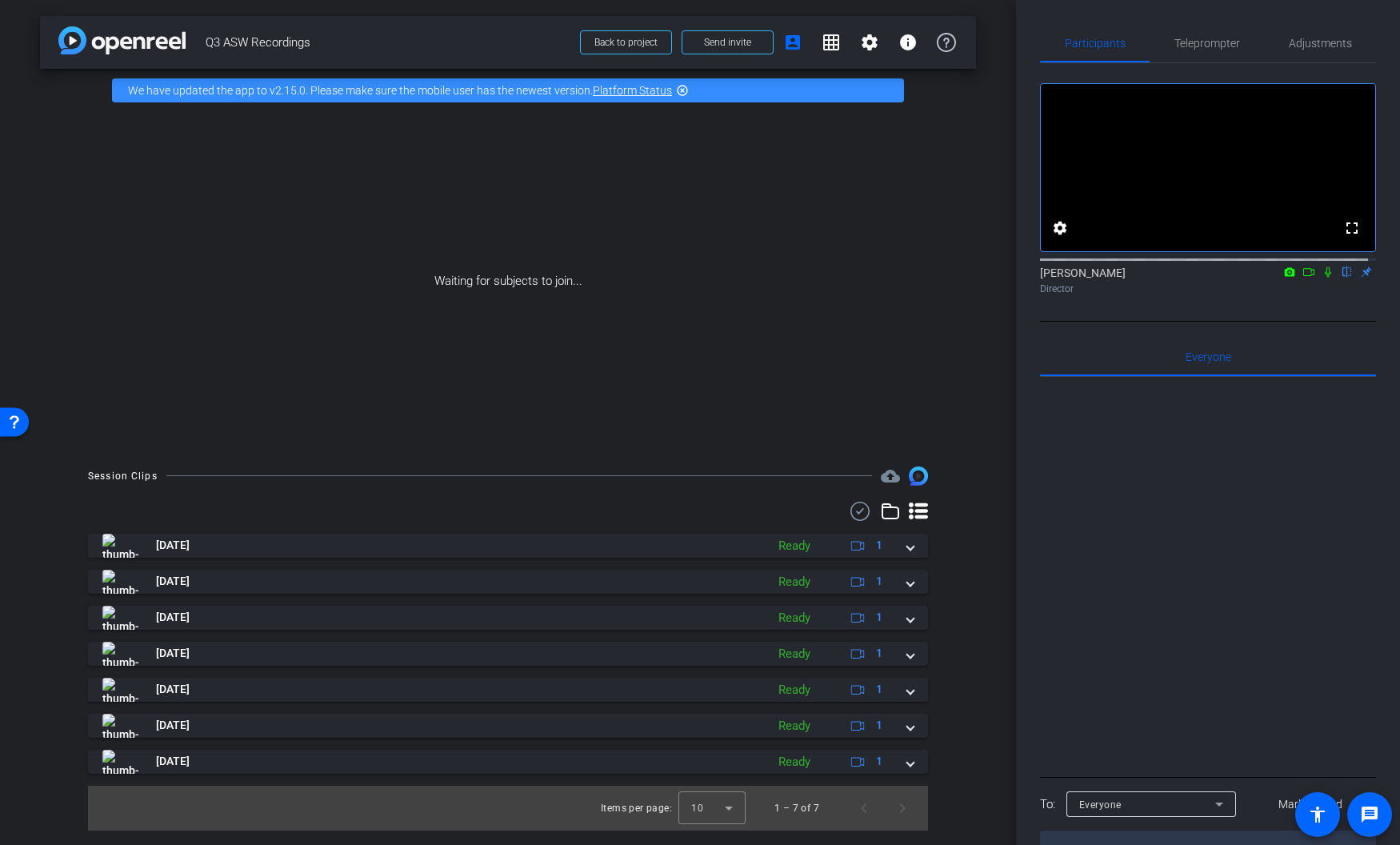
click at [479, 23] on div "arrow_back Q3 ASW Recordings Back to project Send invite account_box grid_on se…" at bounding box center [508, 42] width 937 height 53
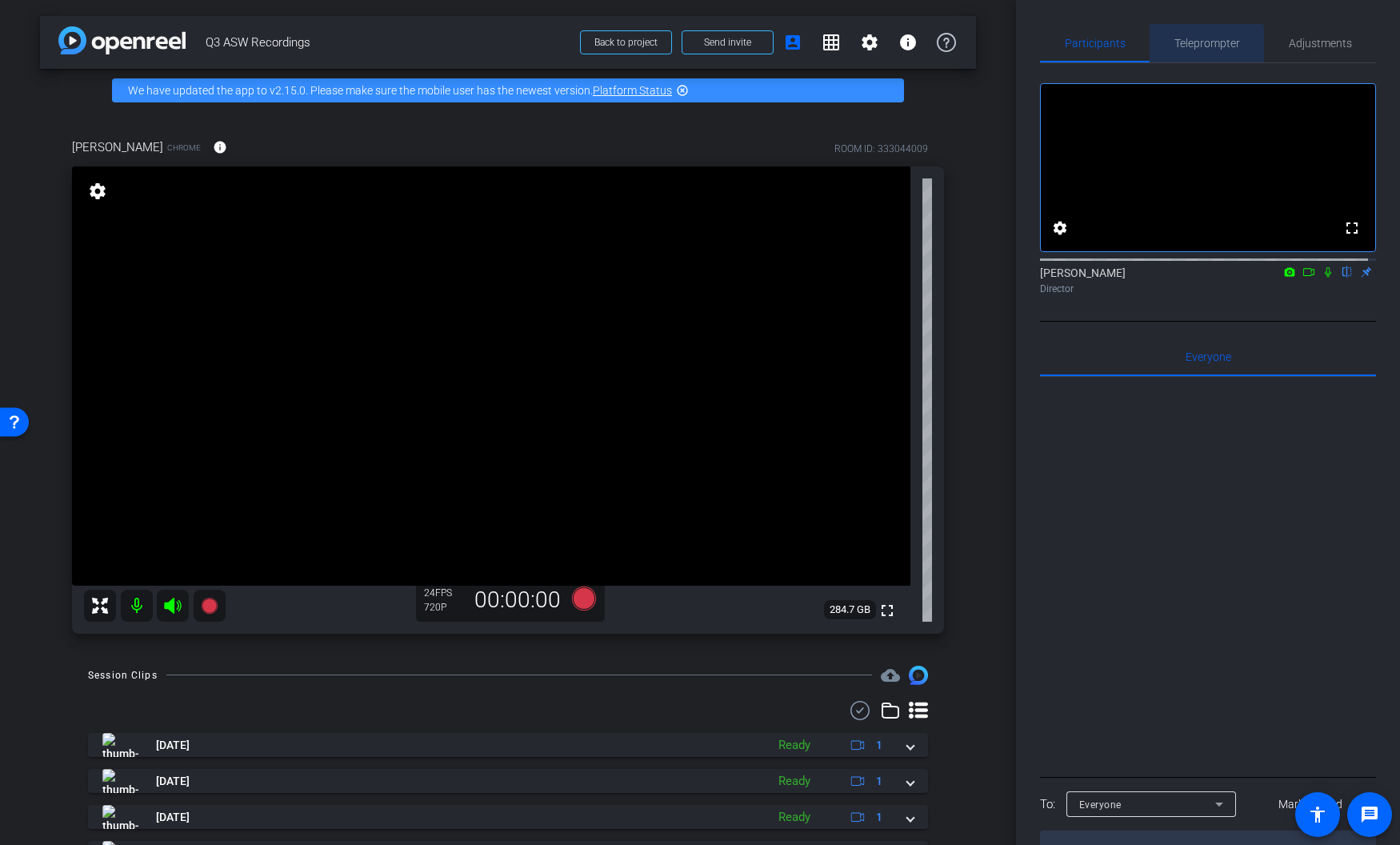
click at [1202, 47] on span "Teleprompter" at bounding box center [1207, 43] width 66 height 11
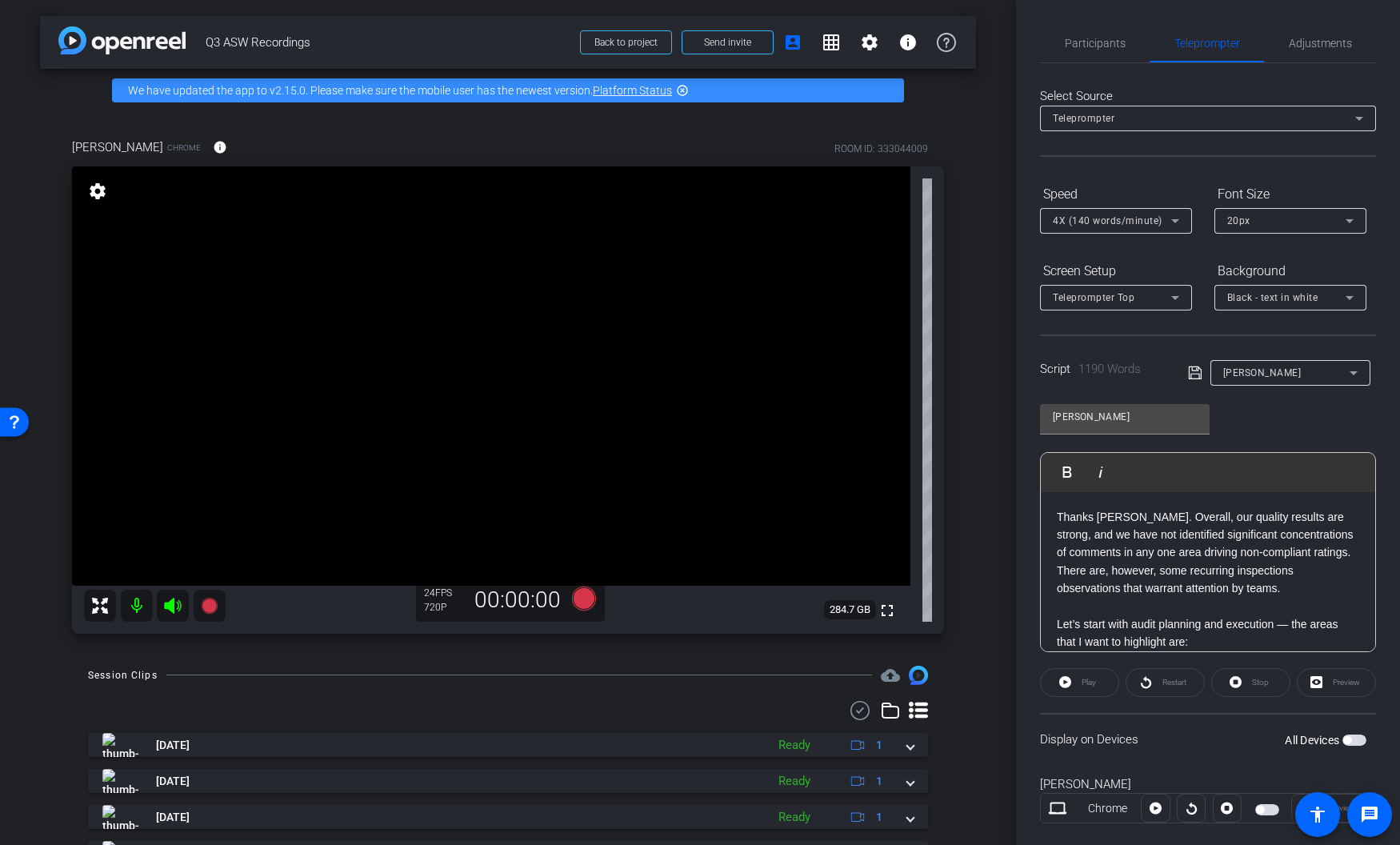
click at [1202, 667] on span "button" at bounding box center [1354, 740] width 24 height 11
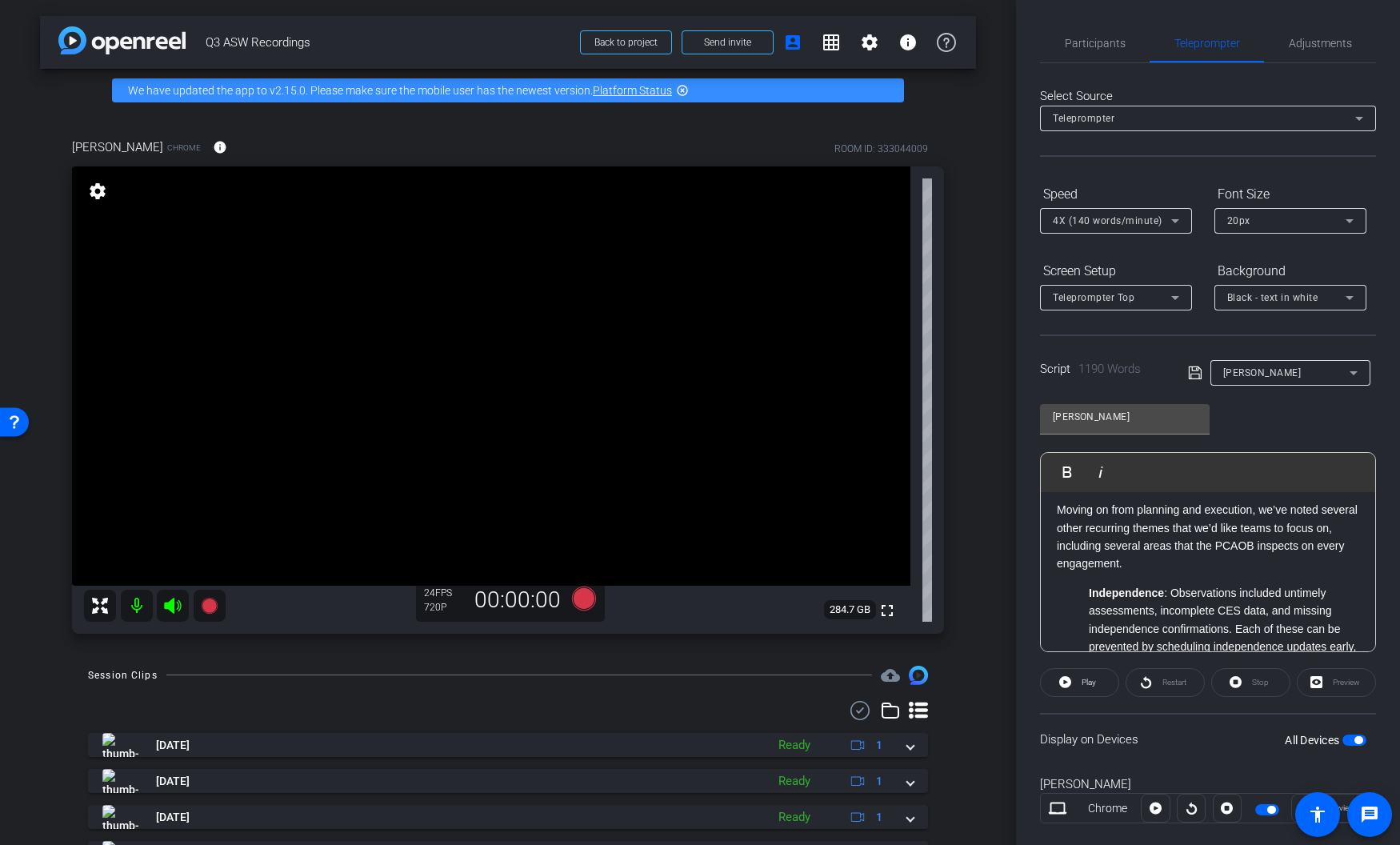
scroll to position [1266, 0]
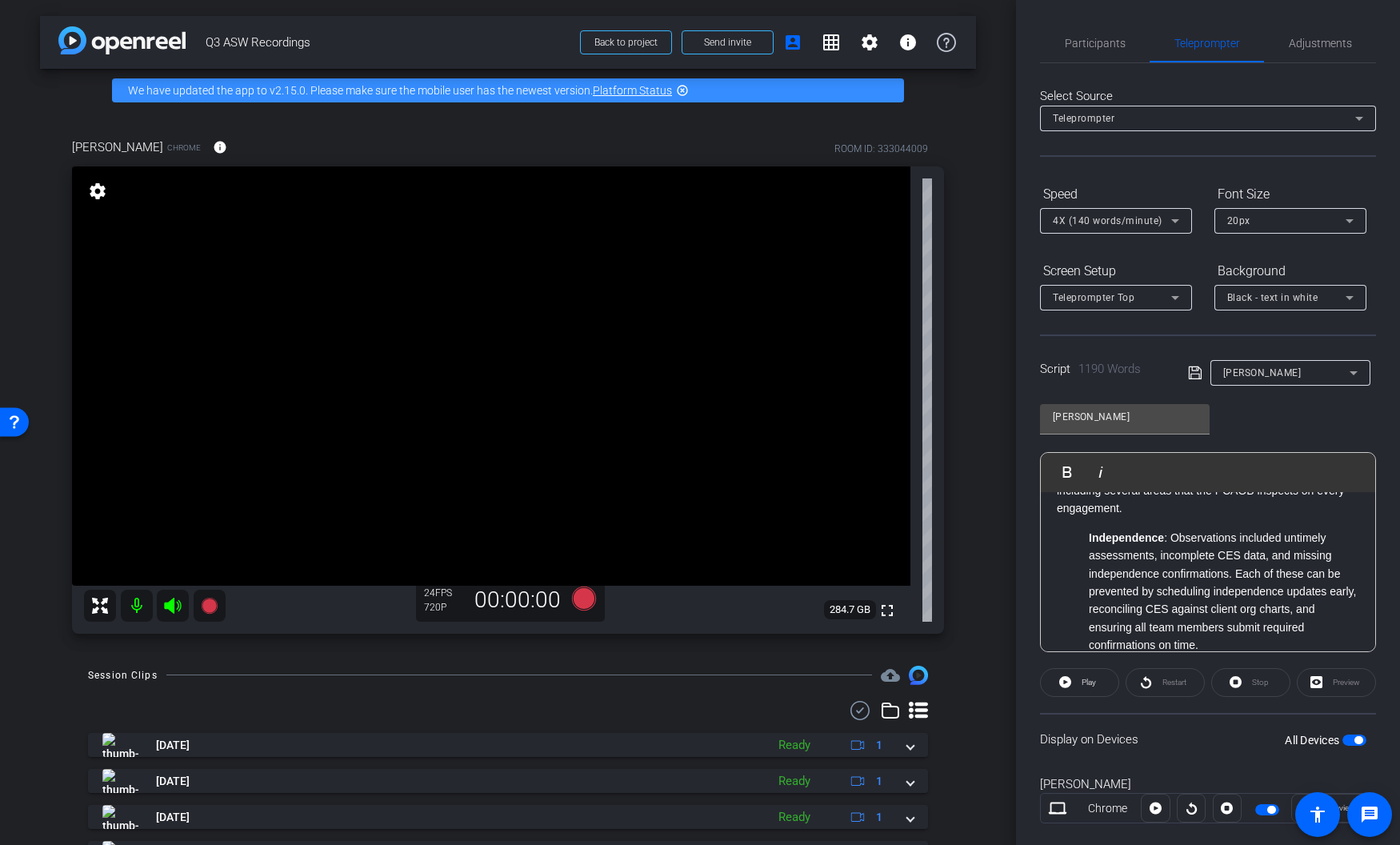
click at [1097, 446] on p at bounding box center [1209, 437] width 303 height 18
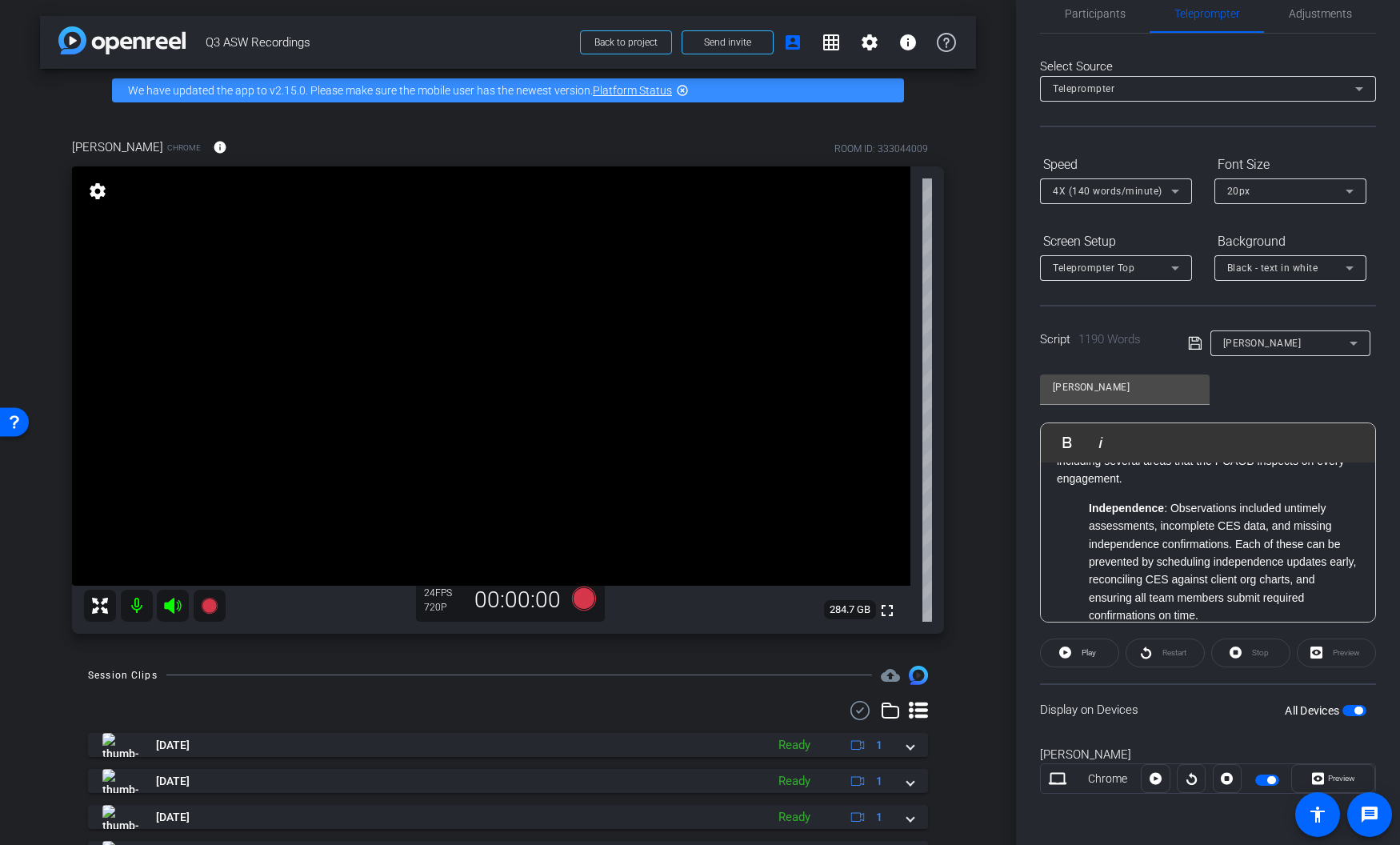
scroll to position [0, 0]
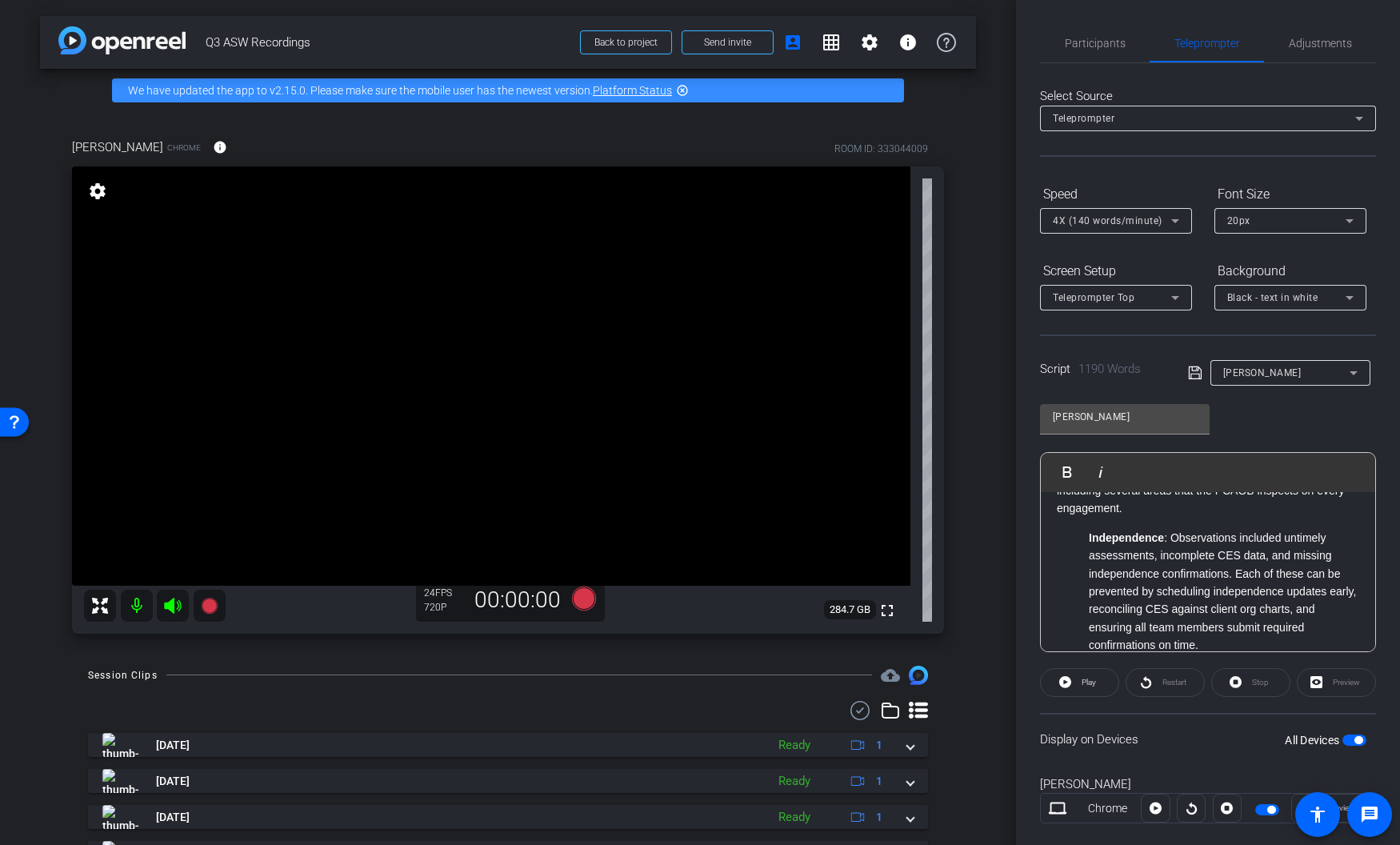
click at [1202, 658] on div "Participants Teleprompter Adjustments settings Abe Menendez flip Director Every…" at bounding box center [1209, 422] width 384 height 845
click at [1202, 667] on div "Participants Teleprompter Adjustments settings Abe Menendez flip Director Every…" at bounding box center [1209, 422] width 384 height 845
click at [979, 667] on div "arrow_back Q3 ASW Recordings Back to project Send invite account_box grid_on se…" at bounding box center [508, 422] width 1017 height 845
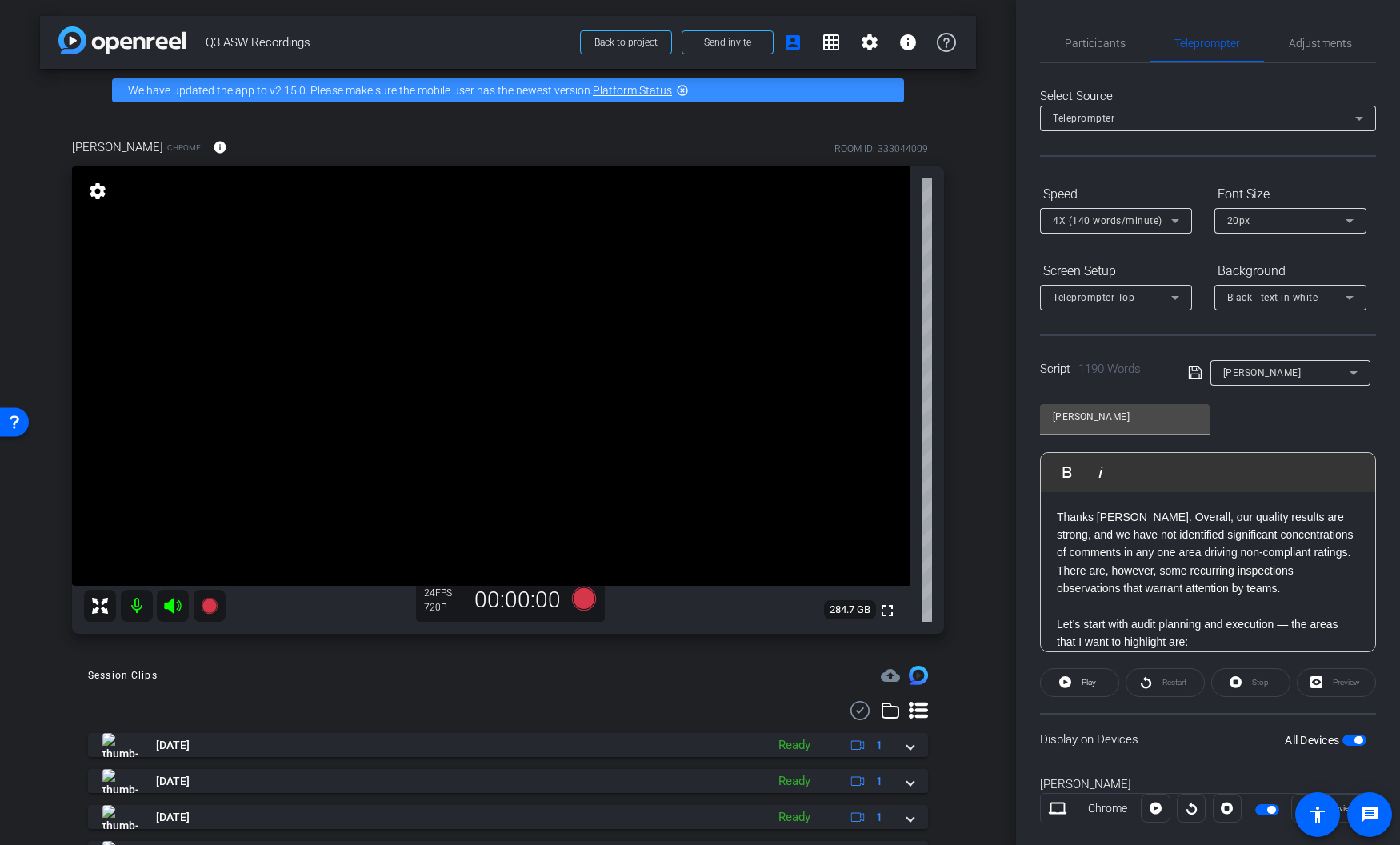
click at [710, 475] on video at bounding box center [491, 376] width 839 height 419
click at [479, 49] on span "Q3 ASW Recordings" at bounding box center [388, 42] width 365 height 32
click at [1080, 667] on span "Play" at bounding box center [1086, 683] width 18 height 22
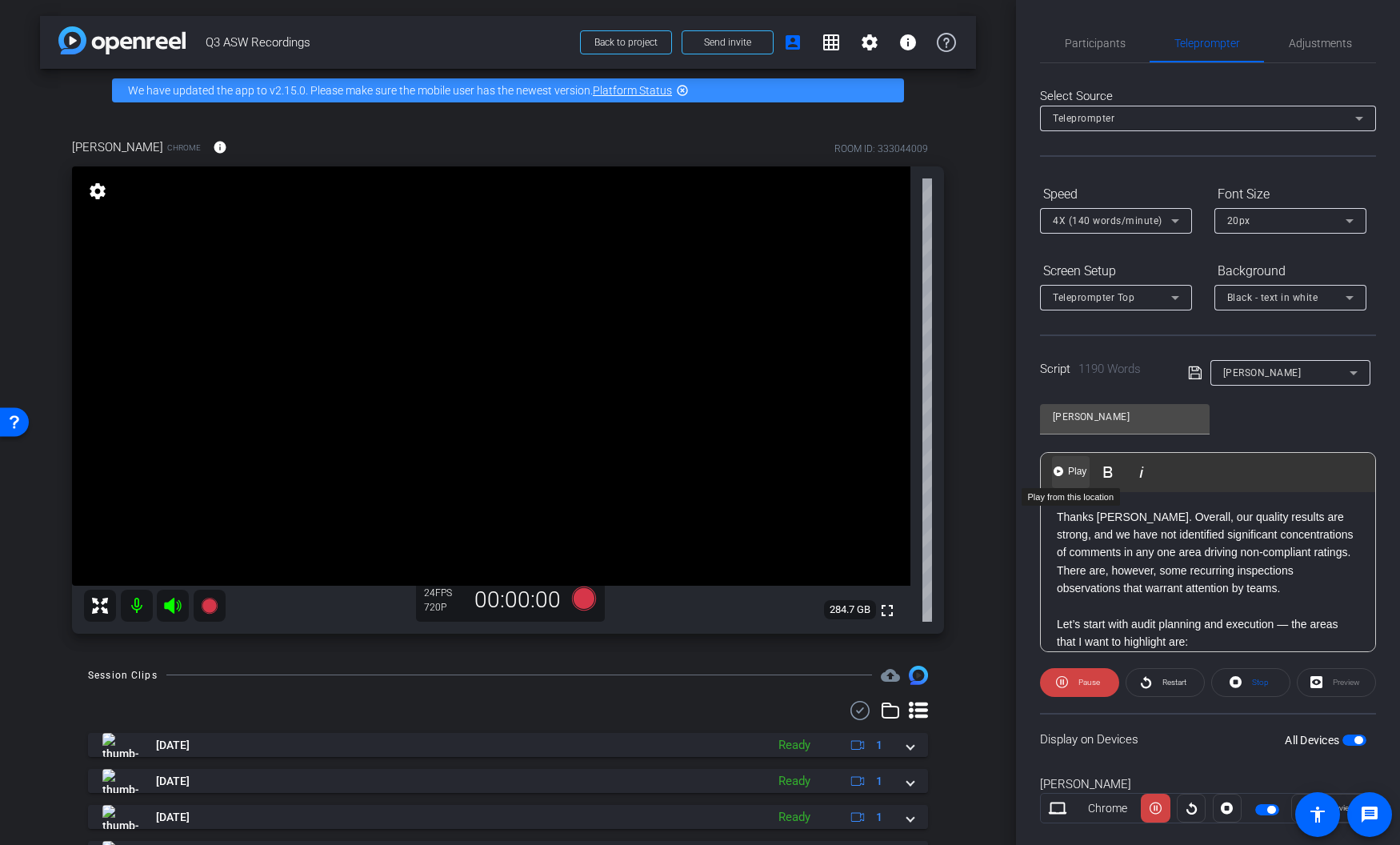
click at [1066, 471] on span "Play" at bounding box center [1077, 471] width 25 height 14
click at [486, 25] on div "arrow_back Q3 ASW Recordings Back to project Send invite account_box grid_on se…" at bounding box center [508, 42] width 937 height 53
click at [1202, 667] on div "Participants Teleprompter Adjustments settings Abe Menendez flip Director Every…" at bounding box center [1209, 422] width 384 height 845
click at [597, 145] on div "Elena Chrome info ROOM ID: 333044009" at bounding box center [508, 147] width 872 height 38
click at [492, 42] on span "Q3 ASW Recordings" at bounding box center [388, 42] width 365 height 32
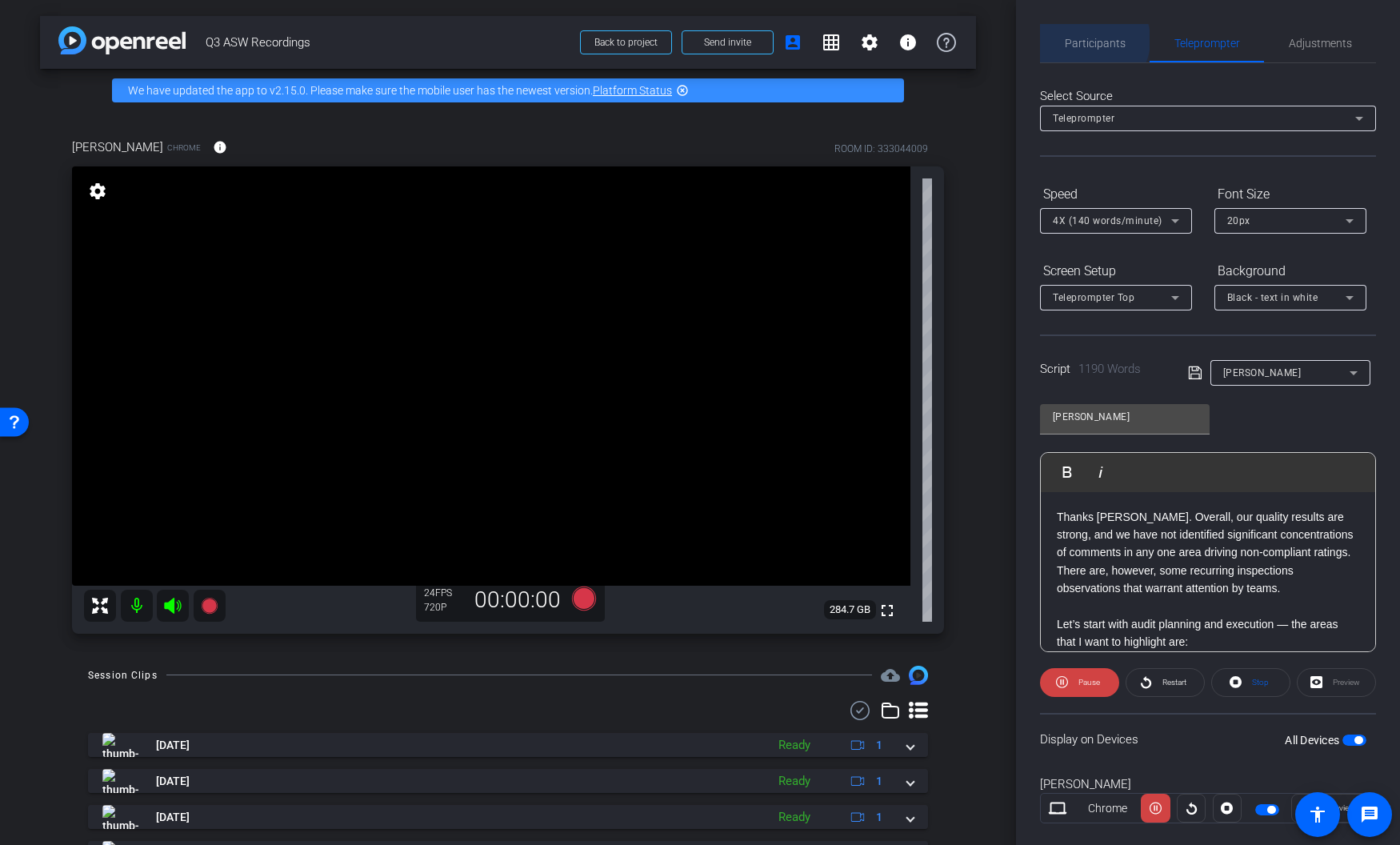
click at [1089, 40] on span "Participants" at bounding box center [1095, 43] width 61 height 11
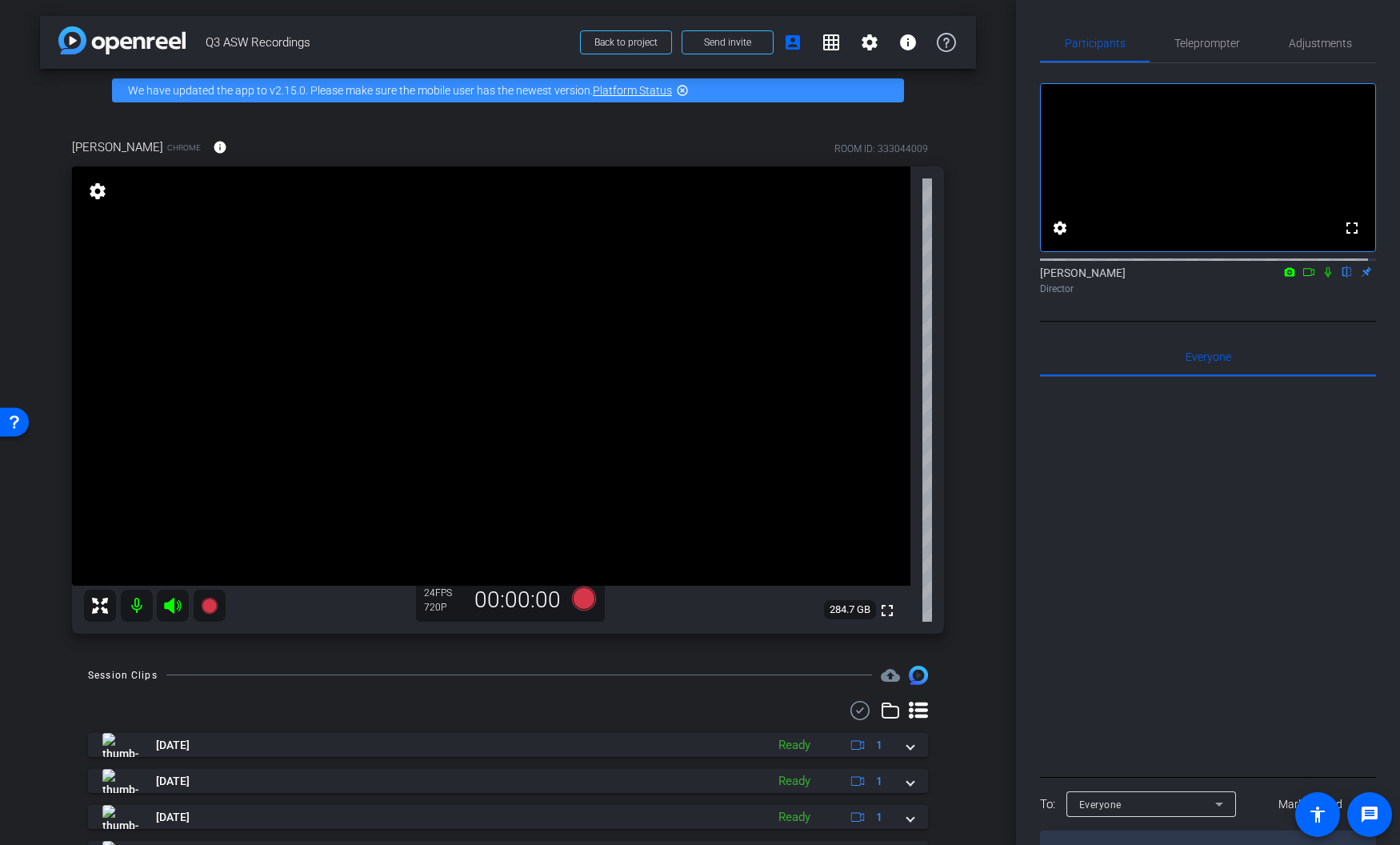
click at [1202, 276] on icon at bounding box center [1309, 272] width 11 height 8
click at [1202, 278] on icon at bounding box center [1347, 272] width 13 height 11
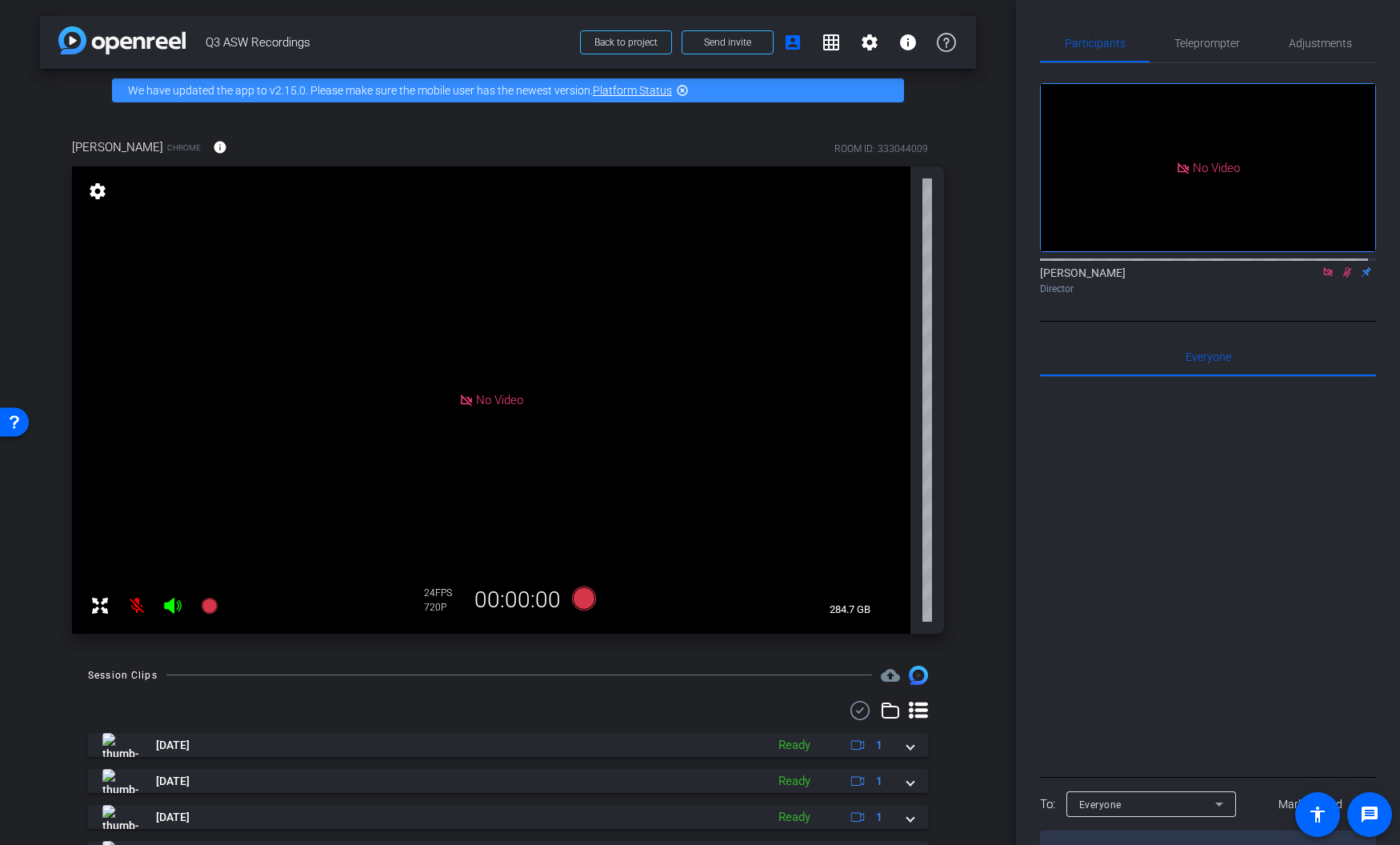
click at [670, 472] on div "No Video" at bounding box center [491, 400] width 839 height 467
click at [696, 248] on div "No Video" at bounding box center [491, 400] width 839 height 467
click at [1202, 278] on icon at bounding box center [1328, 272] width 13 height 11
